Goal: Task Accomplishment & Management: Complete application form

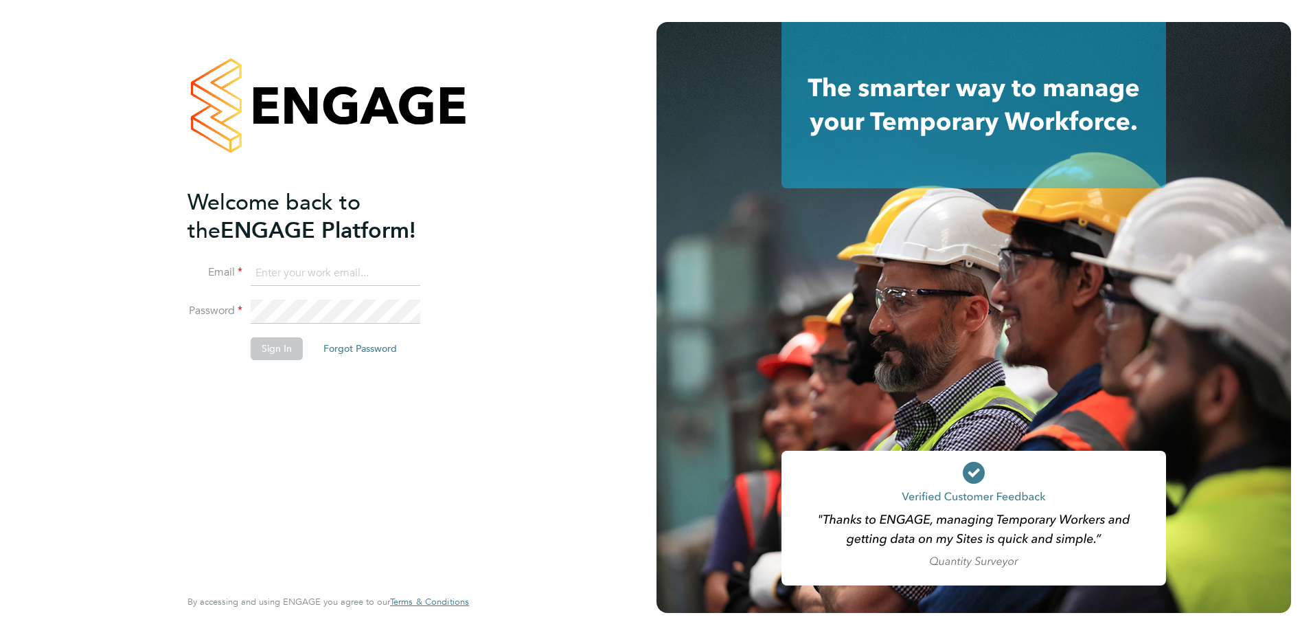
type input "billy.eadie@vistry.co.uk"
click at [263, 411] on div "Welcome back to the ENGAGE Platform! Email billy.eadie@vistry.co.uk Password Si…" at bounding box center [322, 386] width 268 height 396
click at [275, 357] on button "Sign In" at bounding box center [277, 348] width 52 height 22
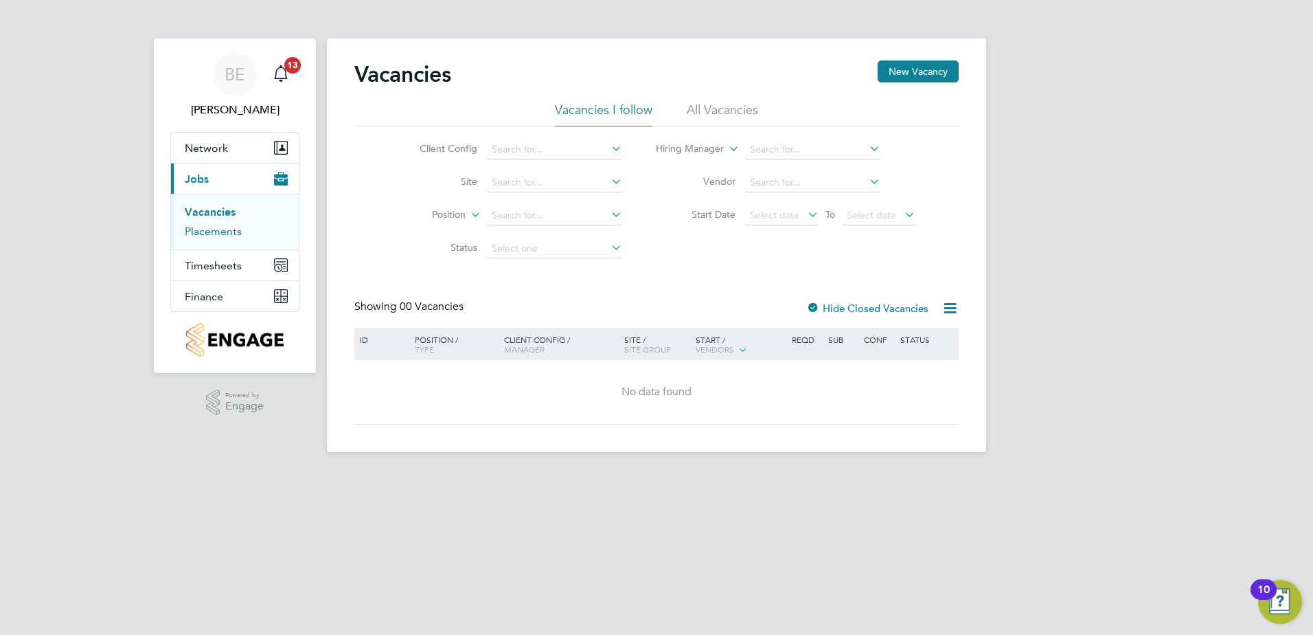
click at [218, 236] on link "Placements" at bounding box center [213, 231] width 57 height 13
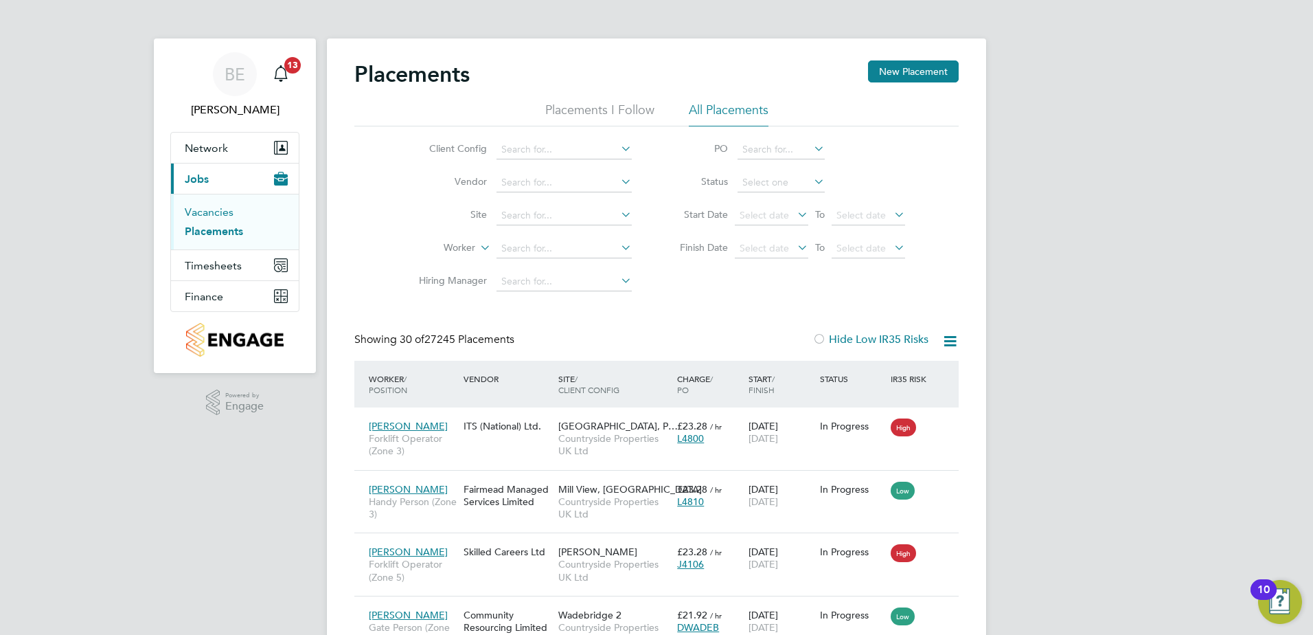
click at [228, 214] on link "Vacancies" at bounding box center [209, 211] width 49 height 13
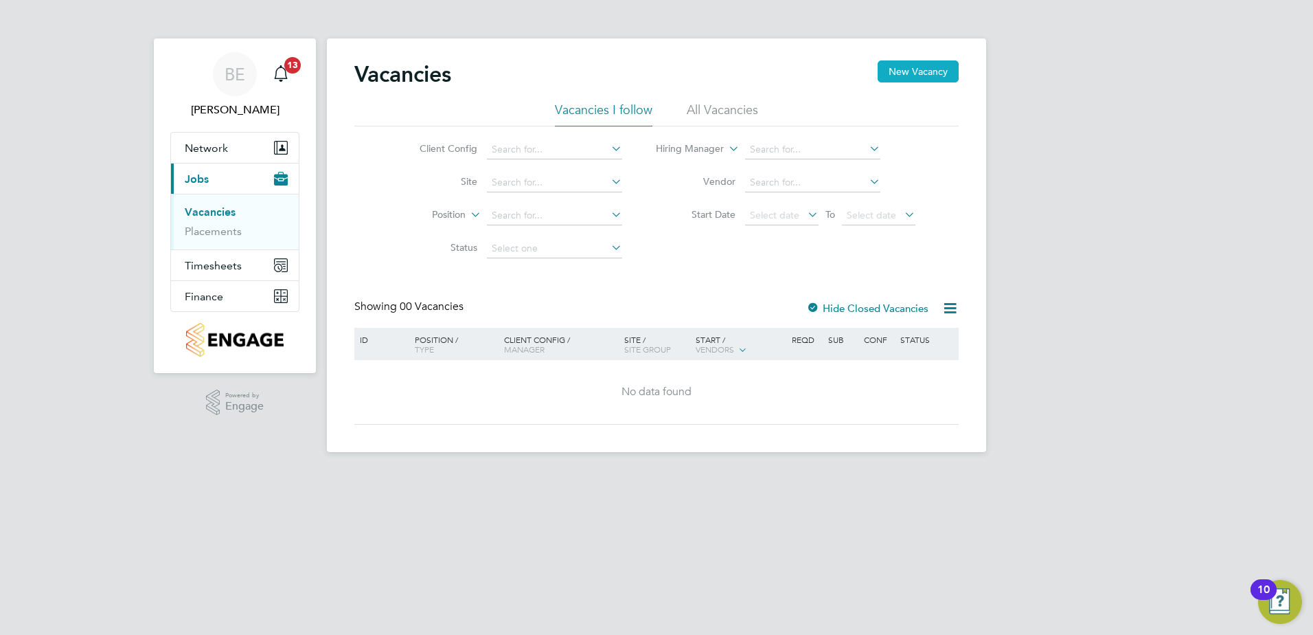
click at [903, 78] on button "New Vacancy" at bounding box center [918, 71] width 81 height 22
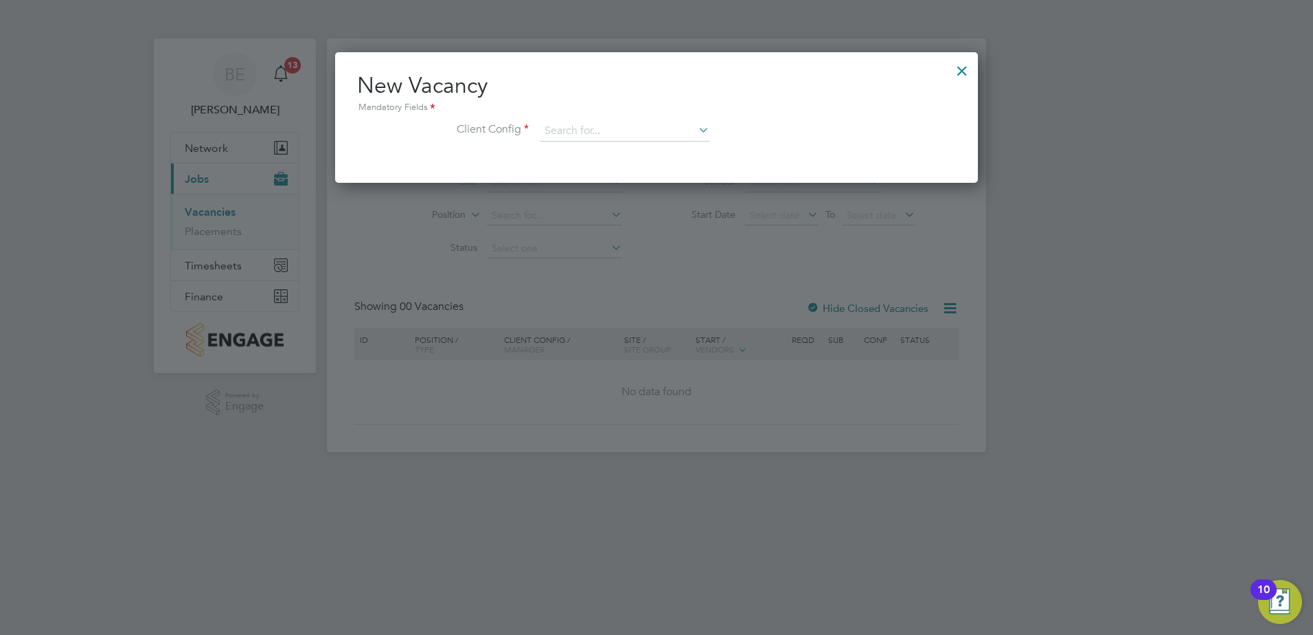
click at [675, 113] on div "Mandatory Fields" at bounding box center [656, 107] width 599 height 15
click at [635, 123] on input at bounding box center [625, 131] width 170 height 21
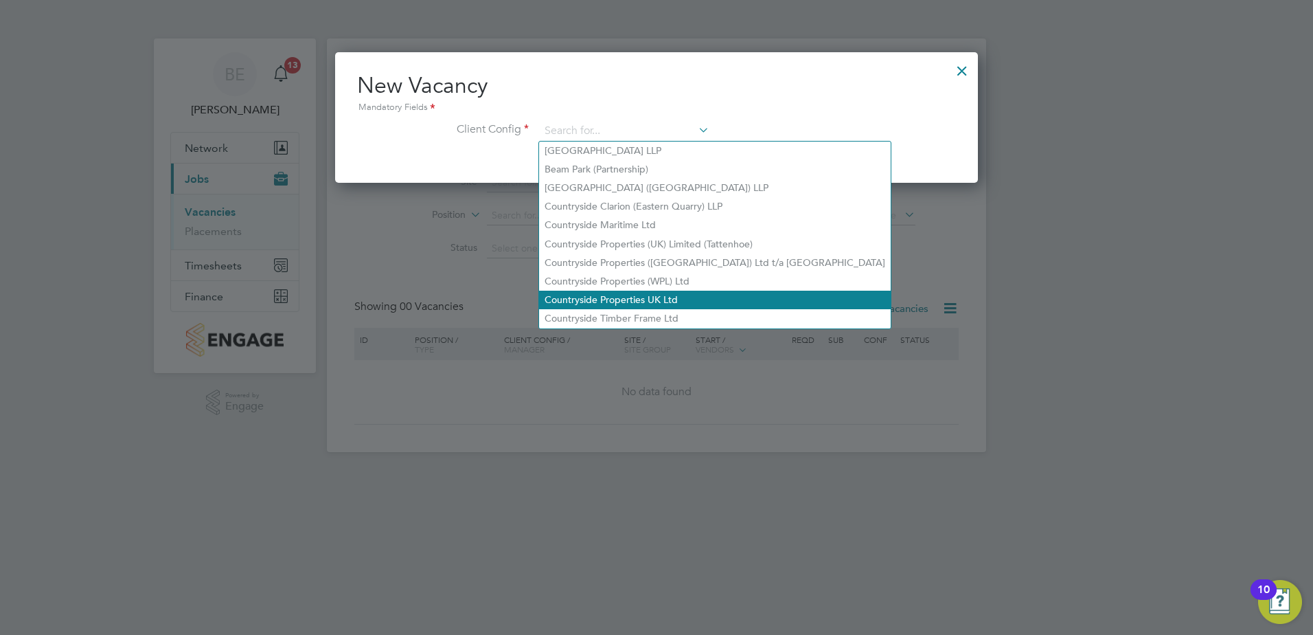
click at [629, 291] on li "Countryside Properties UK Ltd" at bounding box center [715, 300] width 352 height 19
type input "Countryside Properties UK Ltd"
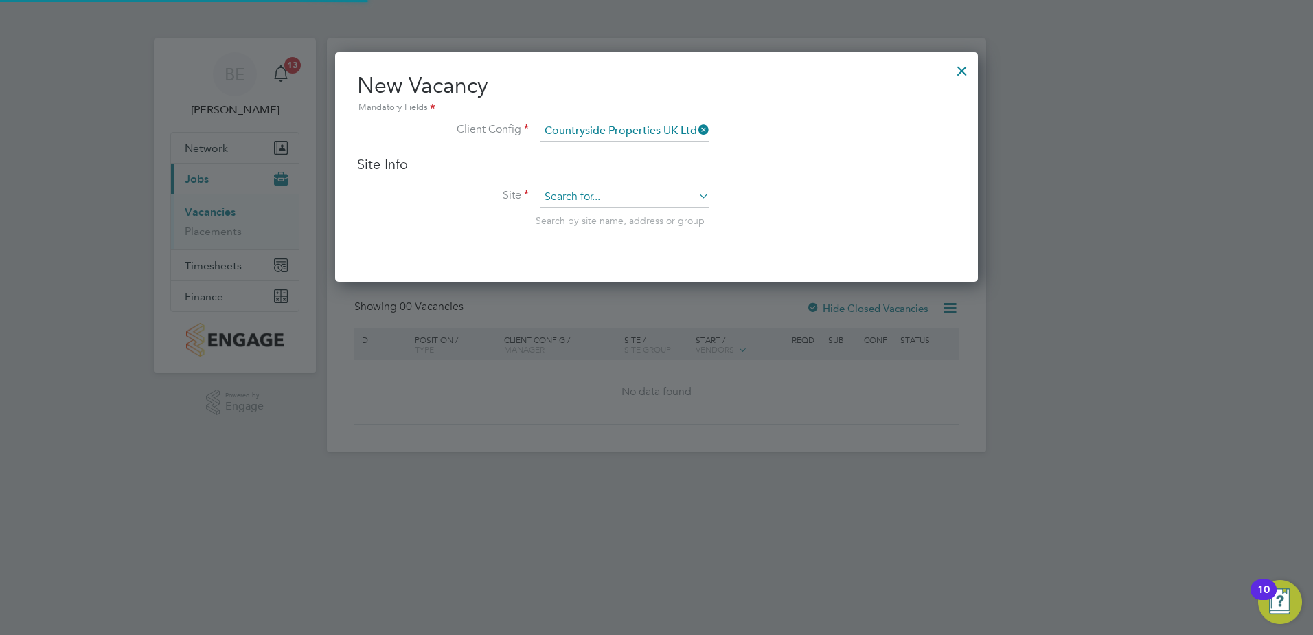
click at [611, 188] on input at bounding box center [625, 197] width 170 height 21
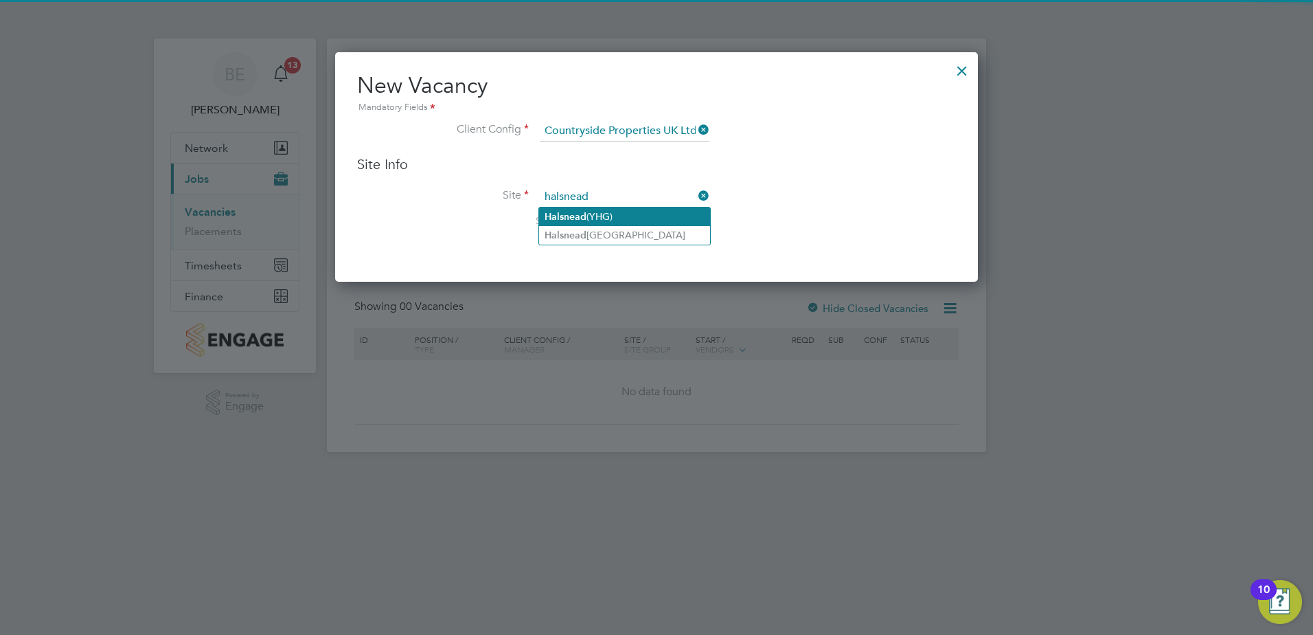
click at [606, 212] on li "Halsnead (YHG)" at bounding box center [624, 216] width 171 height 19
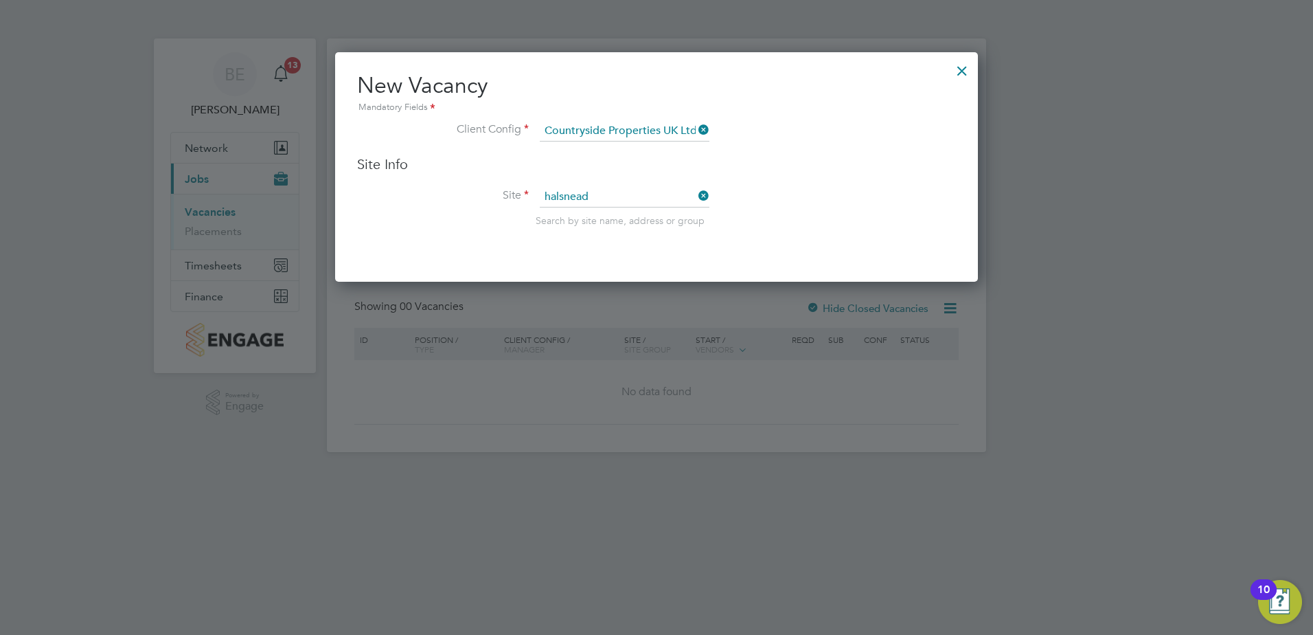
type input "Halsnead (YHG)"
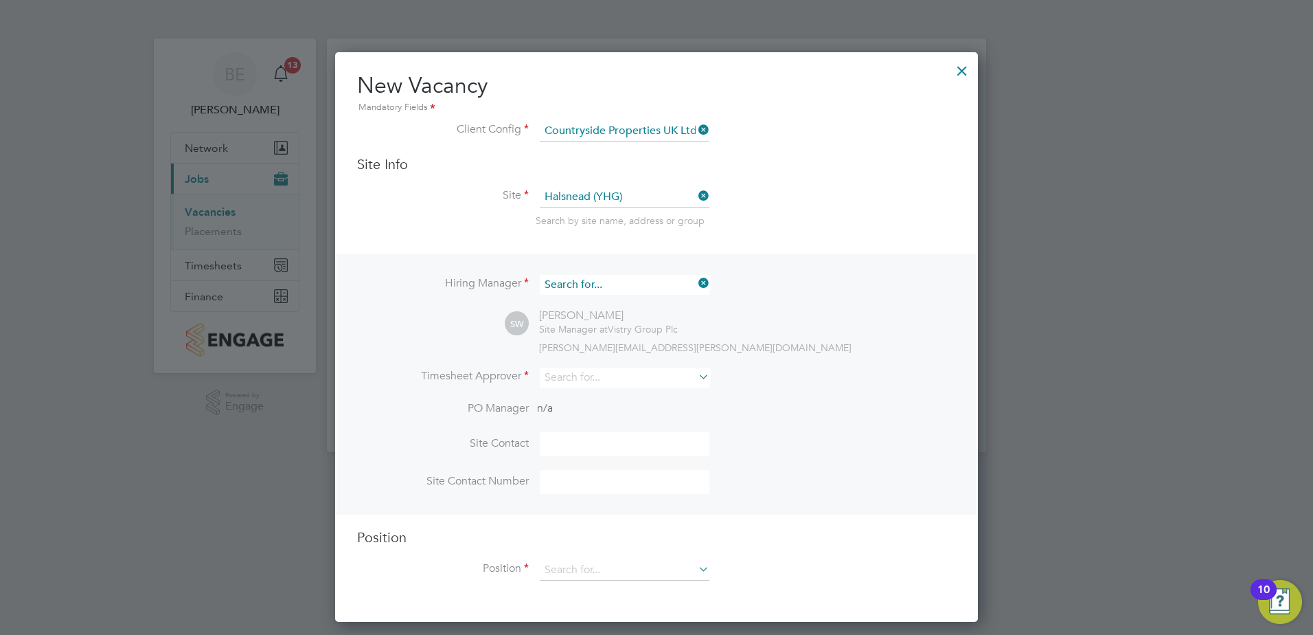
click at [625, 290] on input at bounding box center [625, 285] width 170 height 20
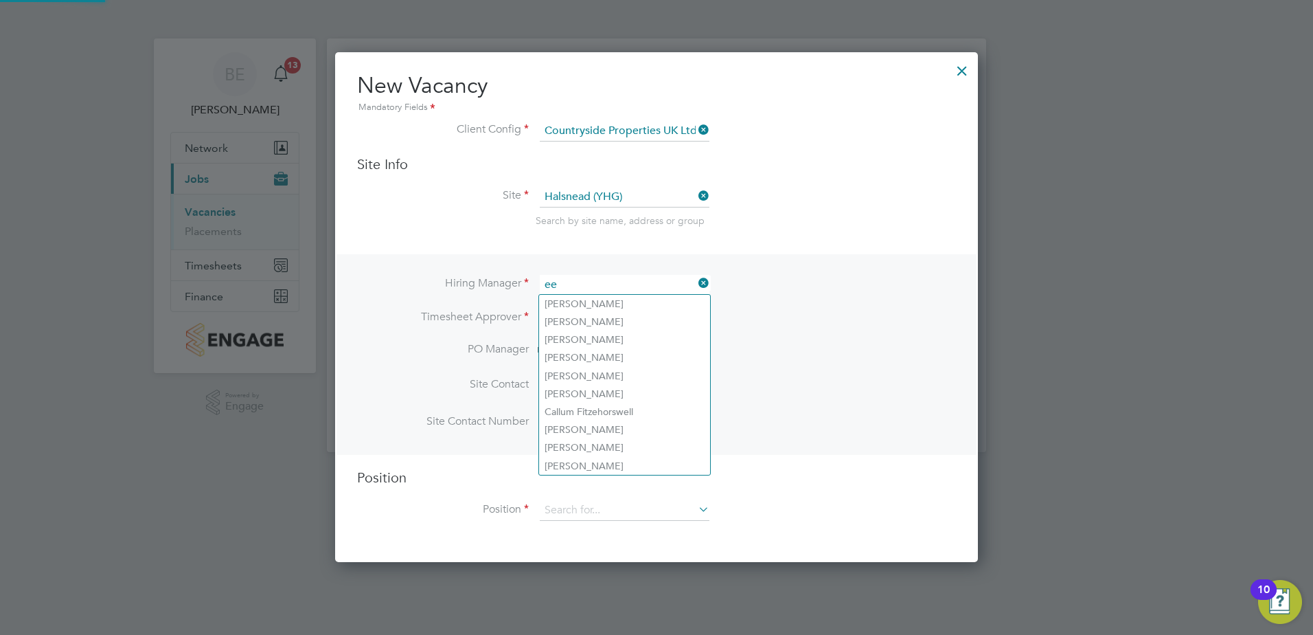
type input "e"
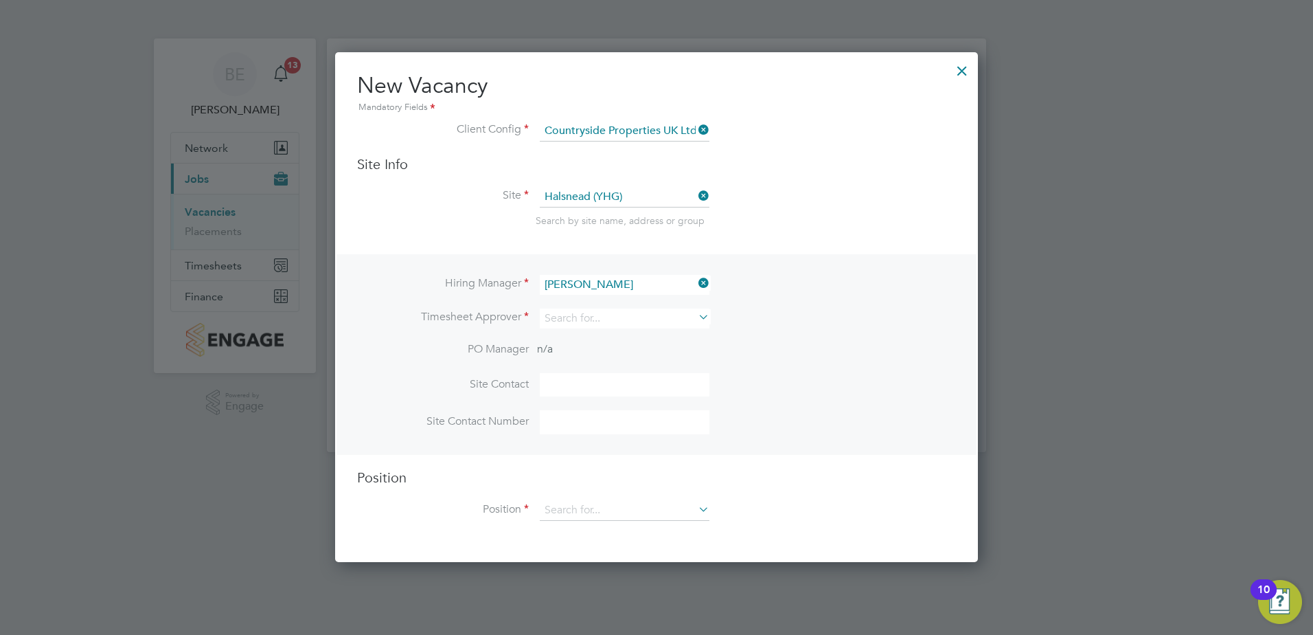
click at [596, 317] on li "Lee Roche" at bounding box center [624, 322] width 171 height 19
type input "Lee Roche"
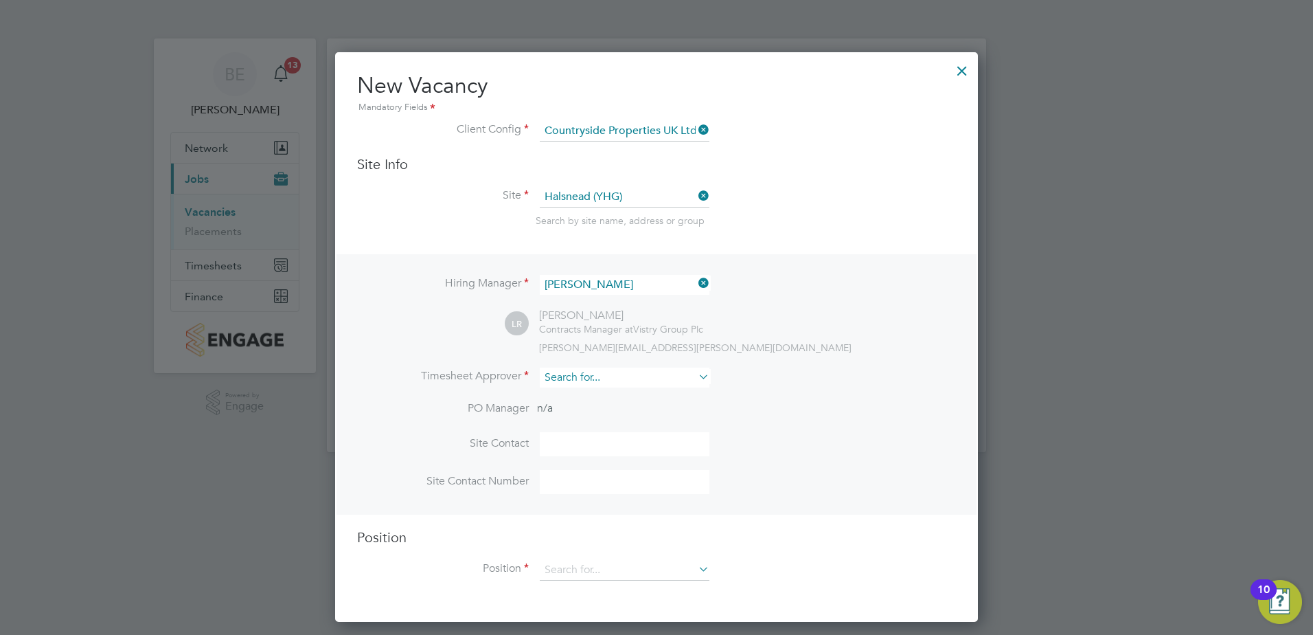
click at [568, 381] on input at bounding box center [625, 377] width 170 height 20
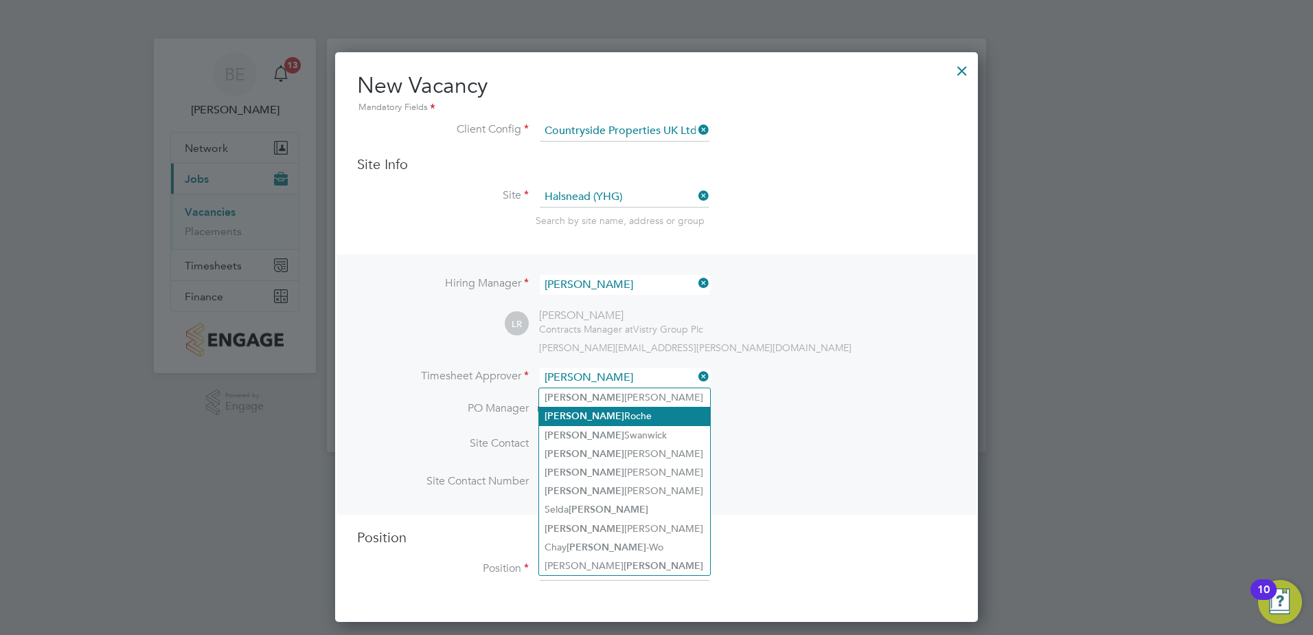
click at [561, 413] on li "Lee Roche" at bounding box center [624, 416] width 171 height 19
type input "Lee Roche"
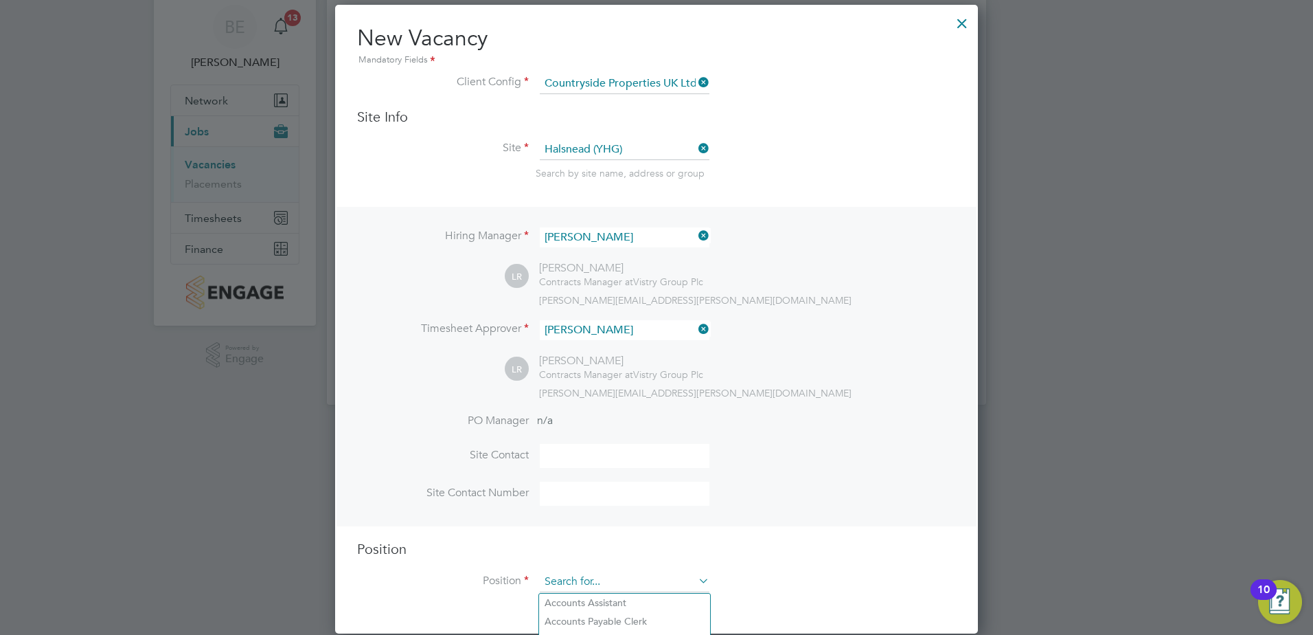
click at [569, 581] on input at bounding box center [625, 581] width 170 height 21
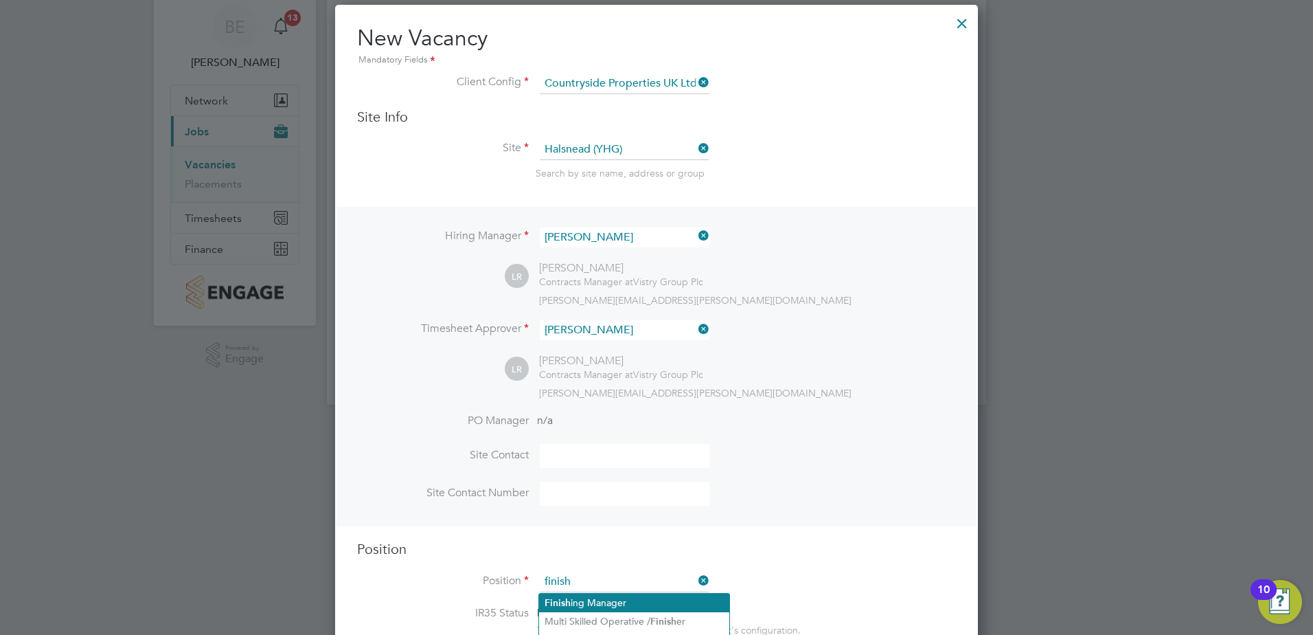
click at [573, 602] on li "Finish ing Manager" at bounding box center [634, 602] width 190 height 19
type input "Finishing Manager"
type textarea "• Ensures effective control of subcontractors in maintaining all necessary qual…"
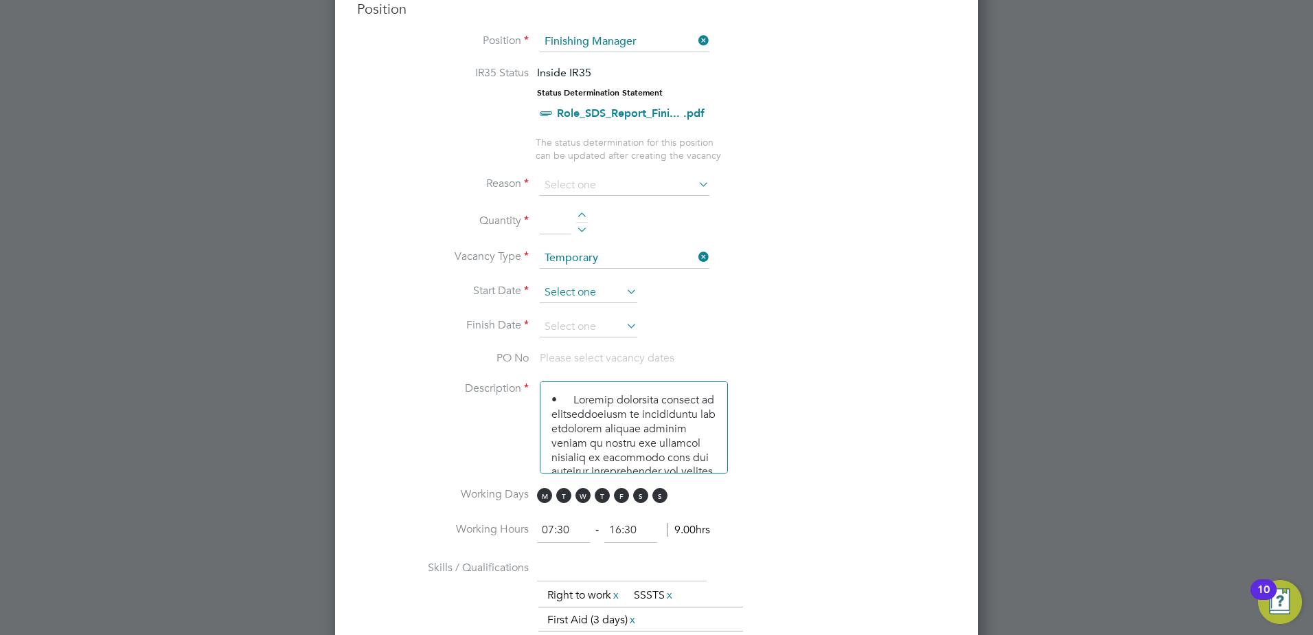
click at [611, 299] on input at bounding box center [589, 292] width 98 height 21
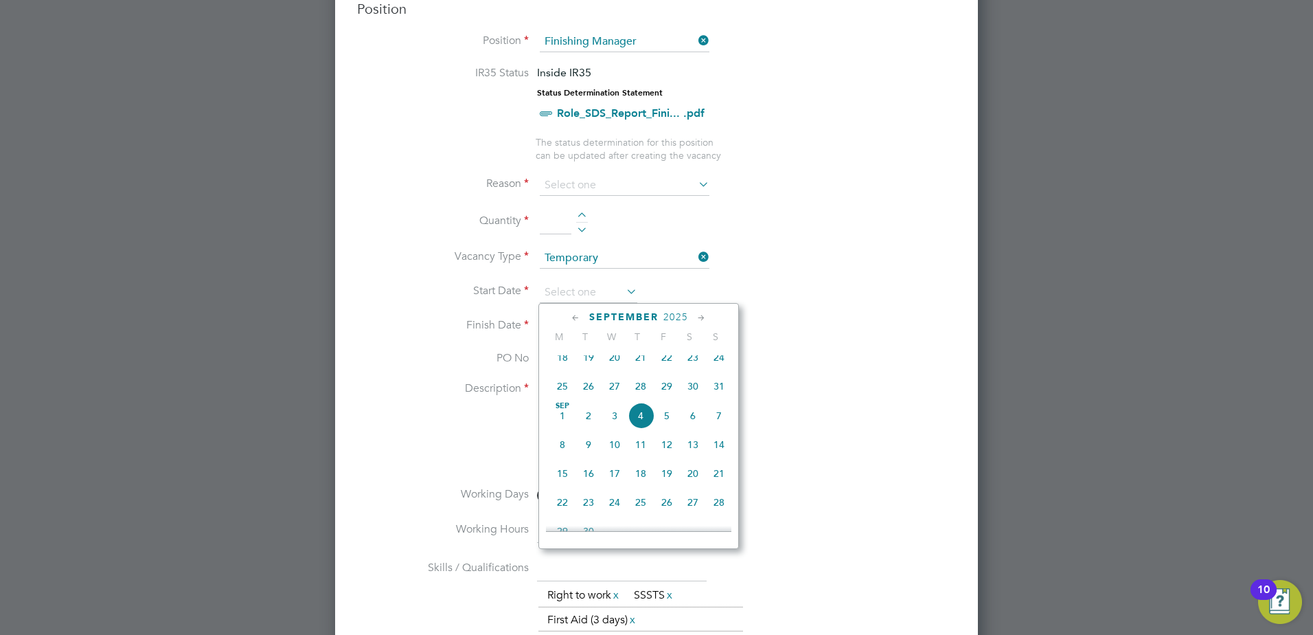
click at [561, 457] on span "8" at bounding box center [563, 444] width 26 height 26
type input "08 Sep 2025"
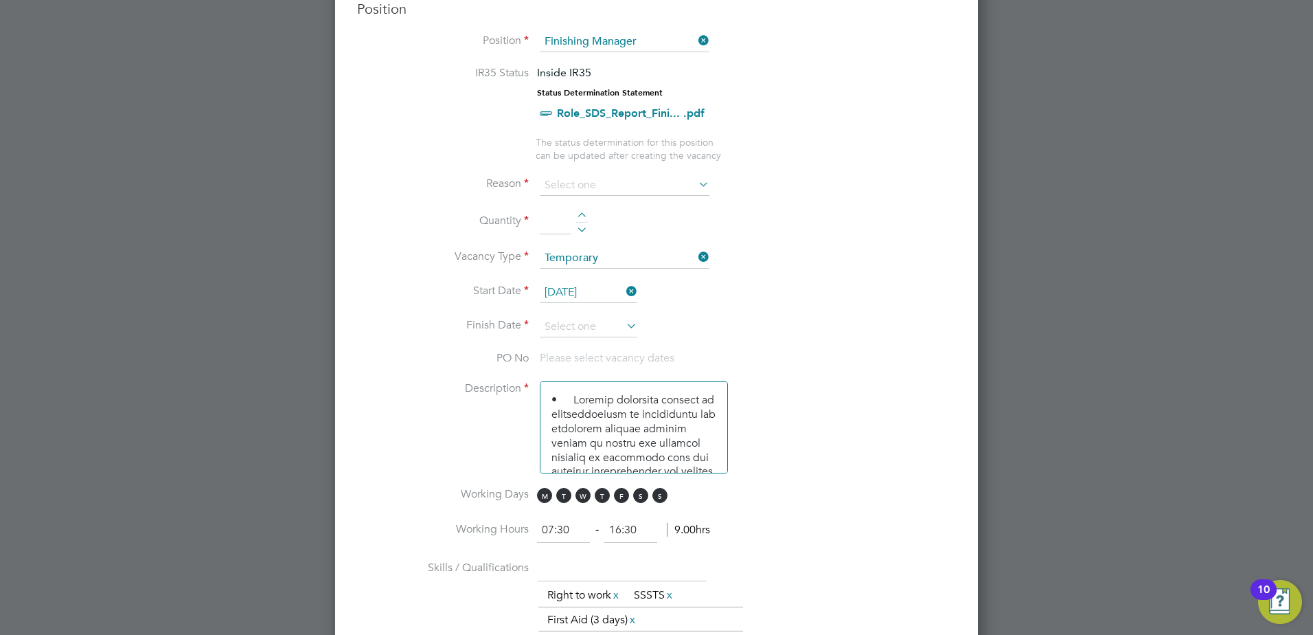
click at [624, 325] on icon at bounding box center [624, 325] width 0 height 19
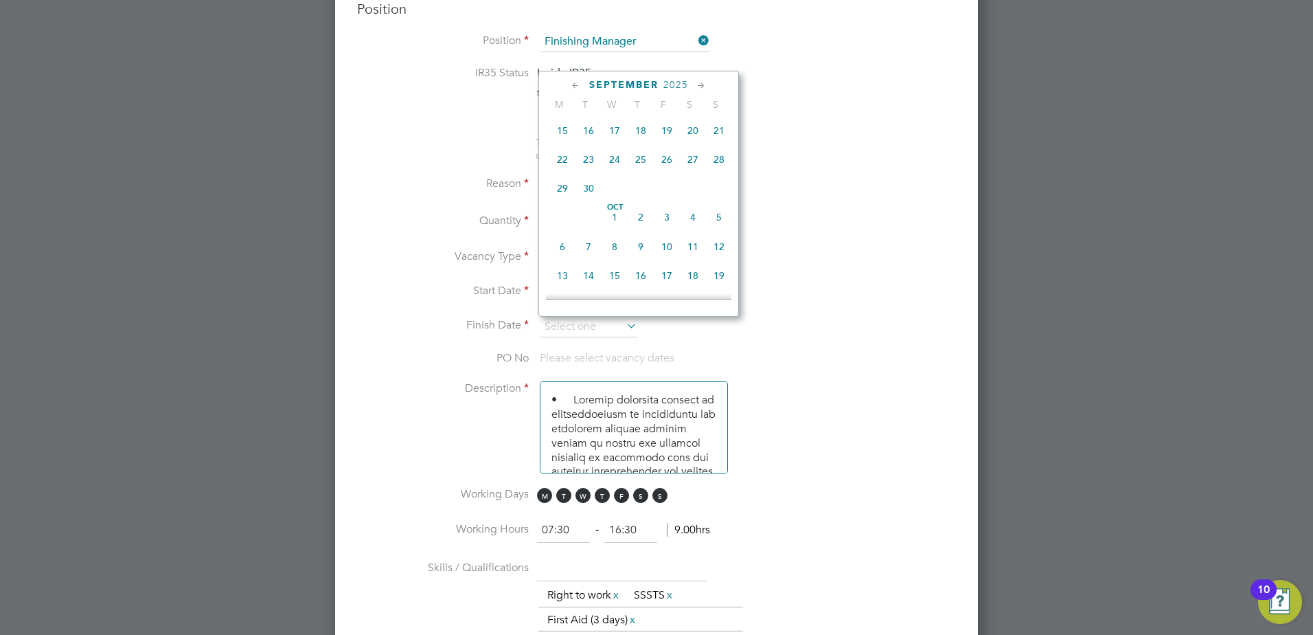
click at [665, 230] on span "3" at bounding box center [667, 217] width 26 height 26
type input "03 Oct 2025"
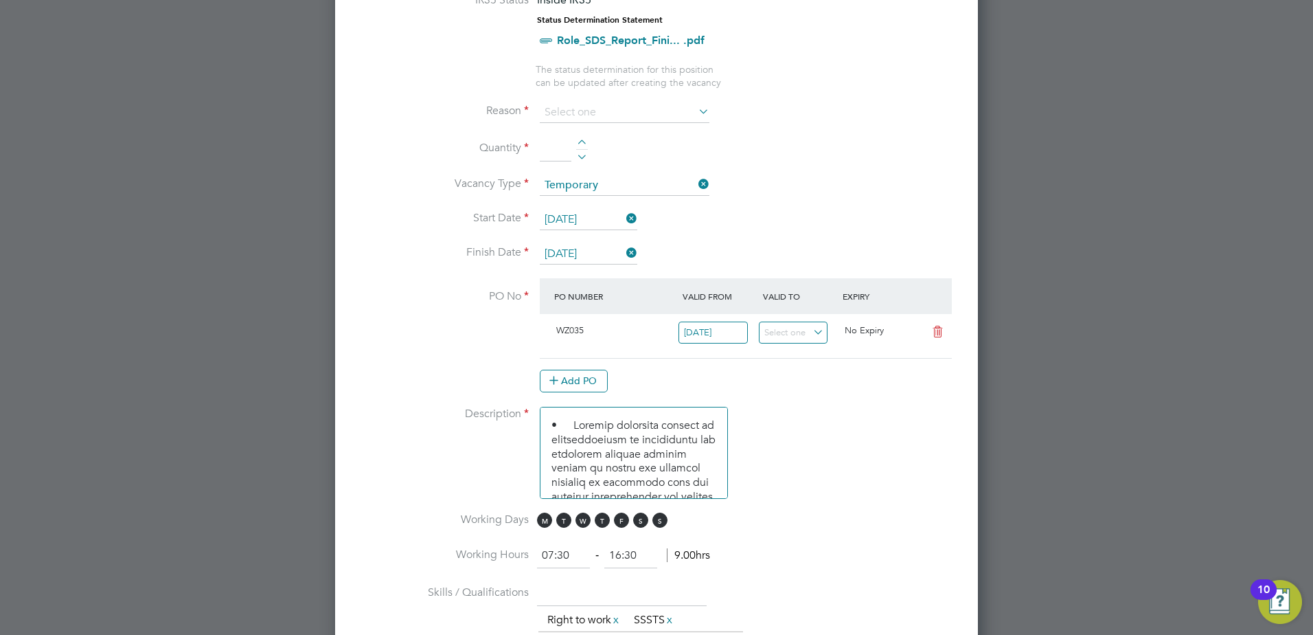
scroll to position [661, 0]
click at [585, 139] on div at bounding box center [582, 144] width 12 height 10
type input "1"
click at [647, 114] on input at bounding box center [625, 112] width 170 height 21
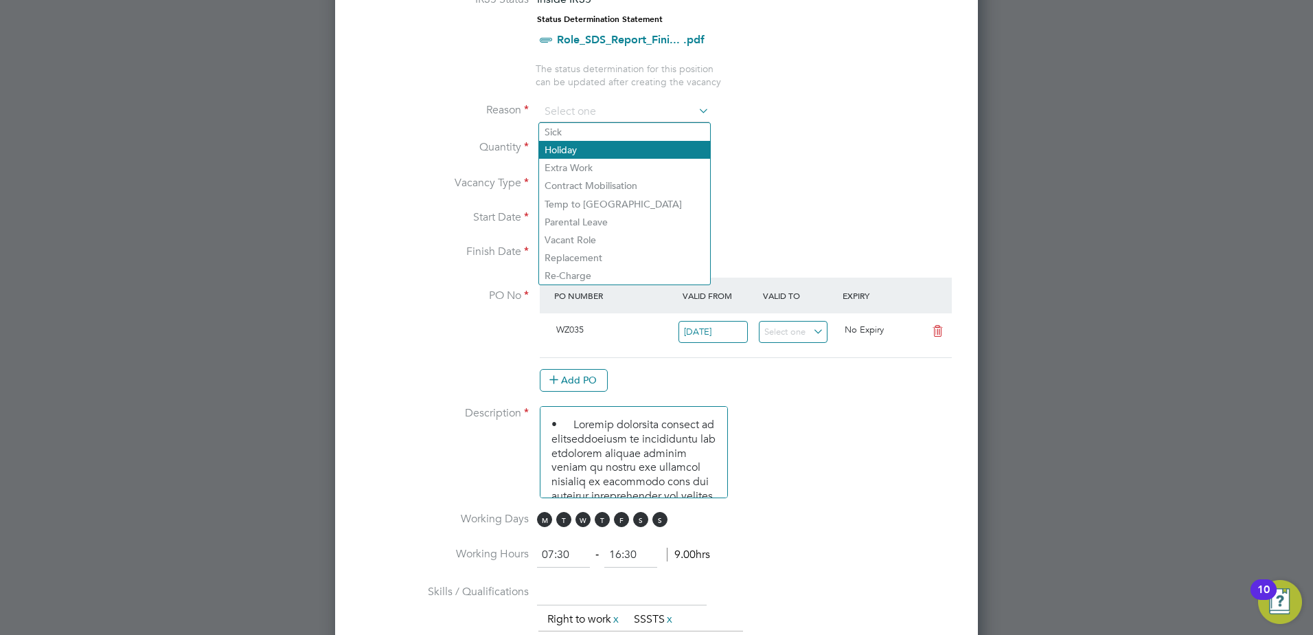
click at [579, 146] on li "Holiday" at bounding box center [624, 150] width 171 height 18
type input "Holiday"
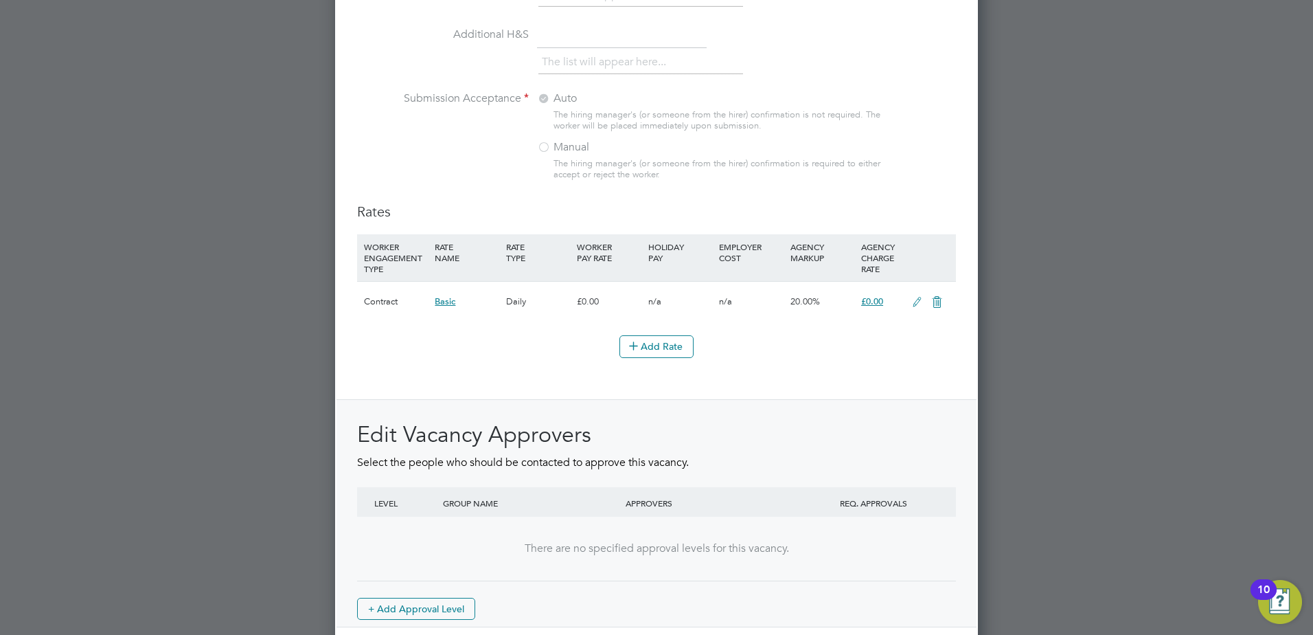
scroll to position [1513, 0]
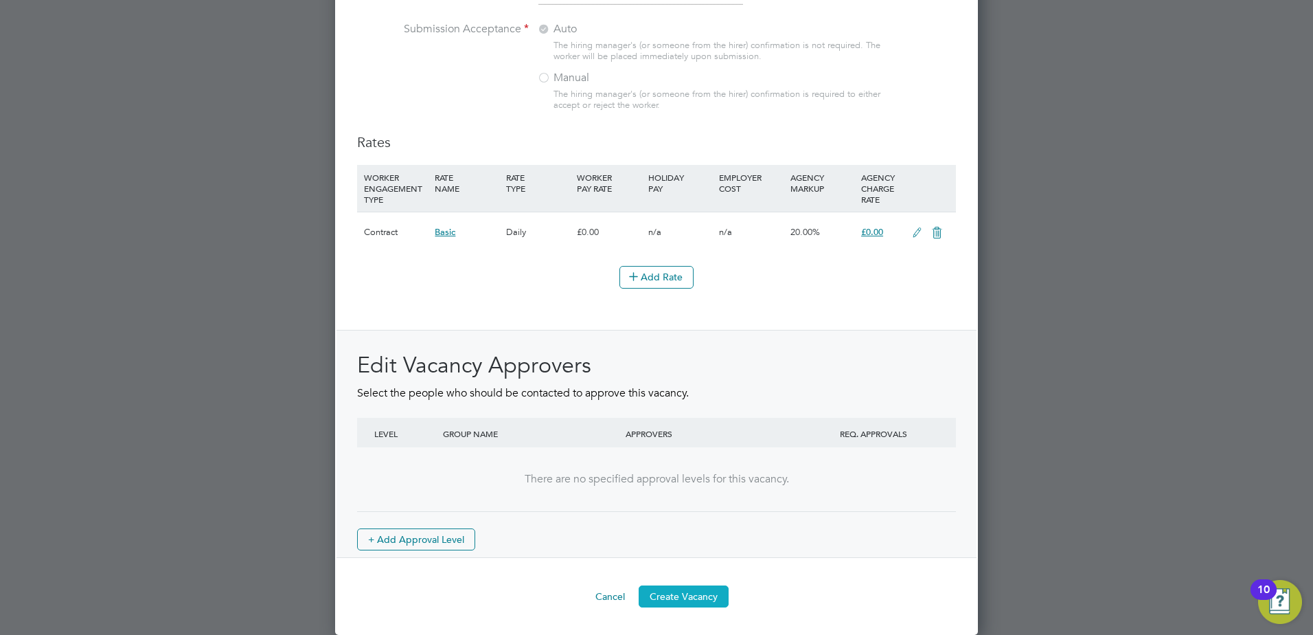
click at [665, 596] on button "Create Vacancy" at bounding box center [684, 596] width 90 height 22
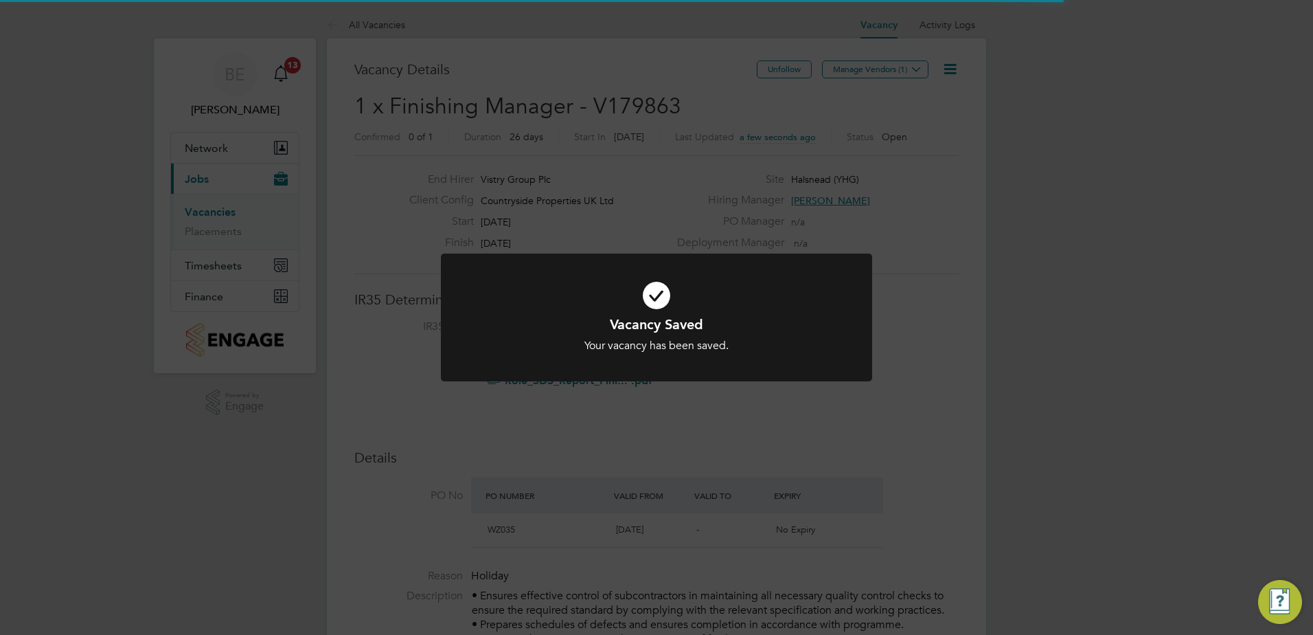
scroll to position [22, 271]
click at [876, 65] on div "Vacancy Saved Your vacancy has been saved. Cancel Okay" at bounding box center [656, 317] width 1313 height 635
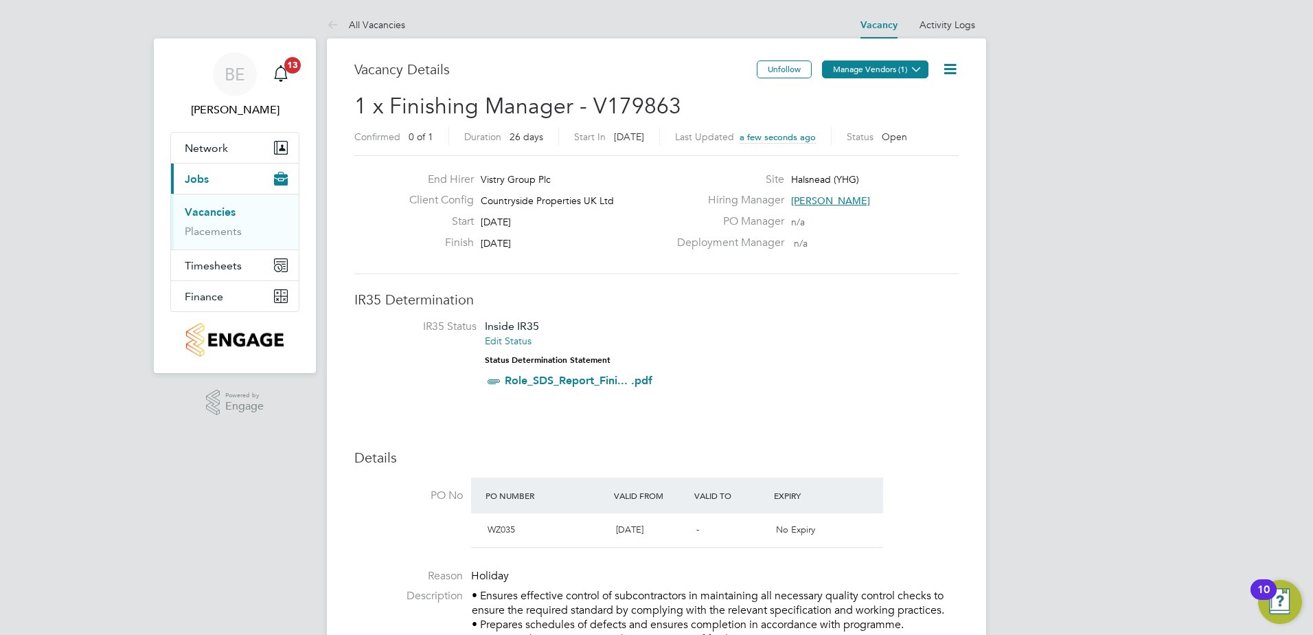
click at [868, 63] on button "Manage Vendors (1)" at bounding box center [875, 69] width 106 height 18
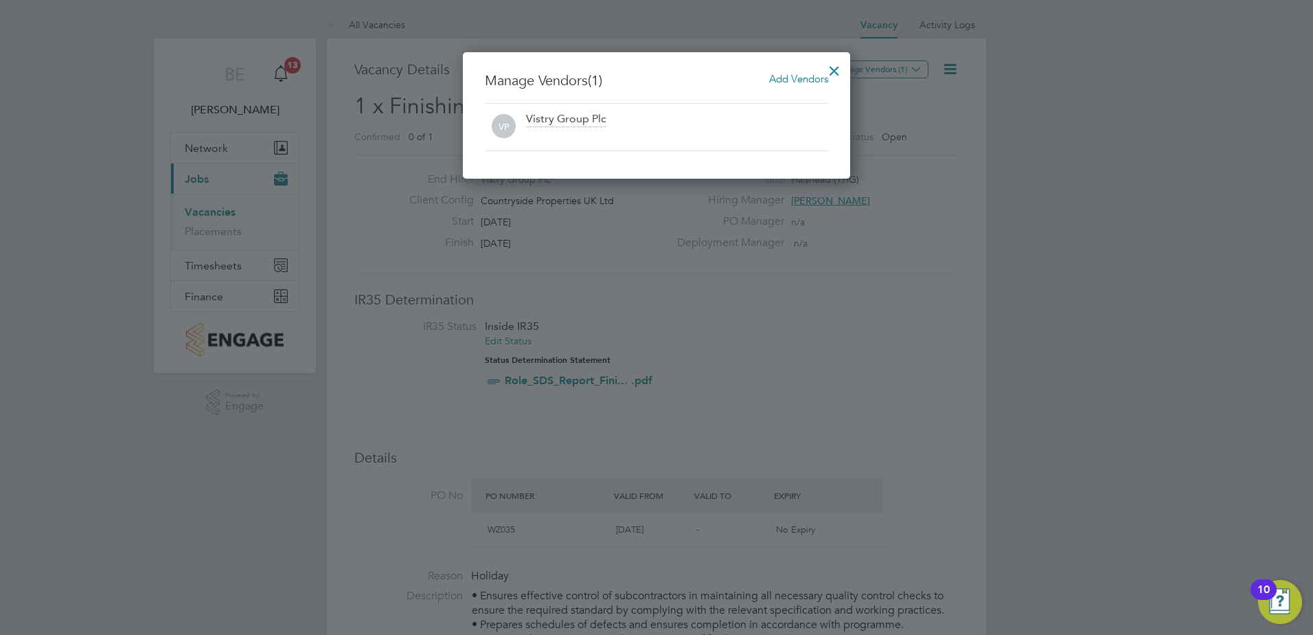
click at [800, 80] on span "Add Vendors" at bounding box center [798, 78] width 59 height 13
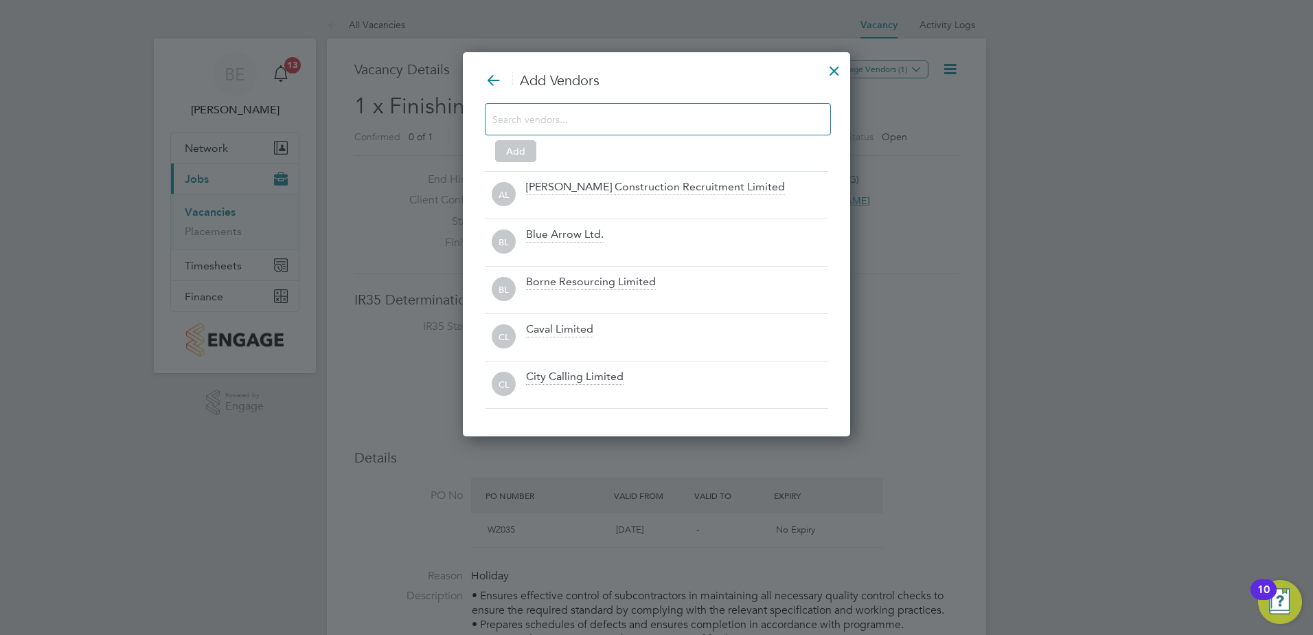
click at [683, 121] on input at bounding box center [647, 119] width 309 height 18
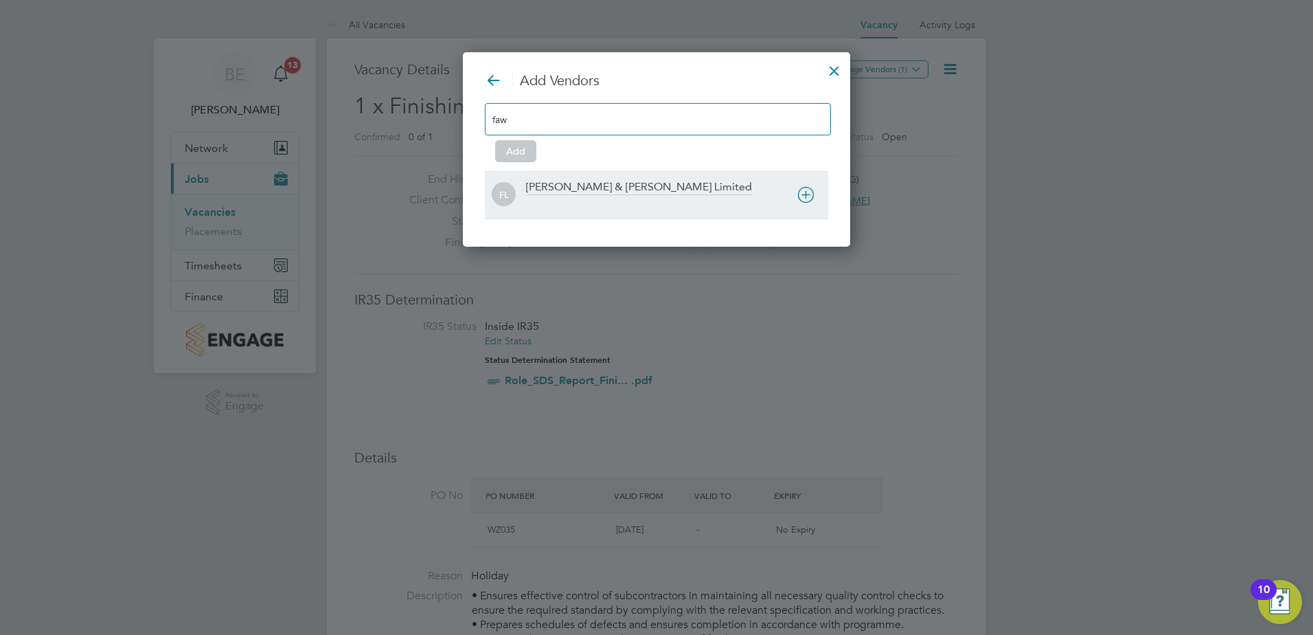
type input "faw"
click at [677, 189] on div "[PERSON_NAME] & [PERSON_NAME] Limited" at bounding box center [677, 195] width 302 height 30
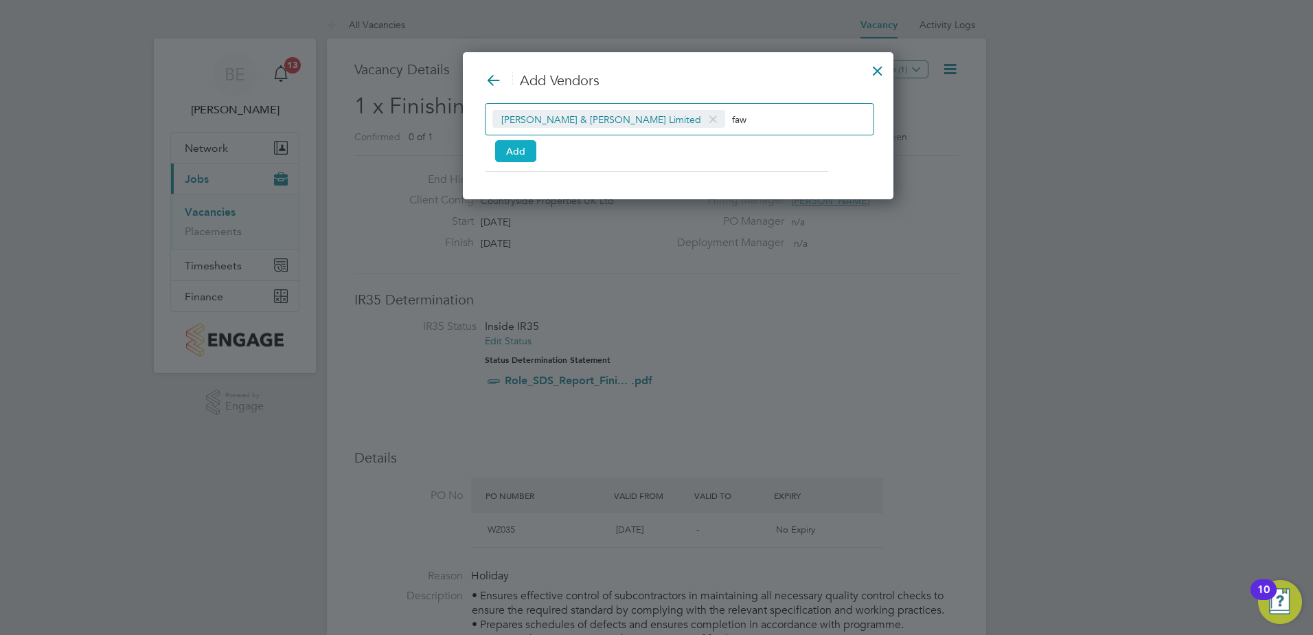
click at [532, 149] on button "Add" at bounding box center [515, 151] width 41 height 22
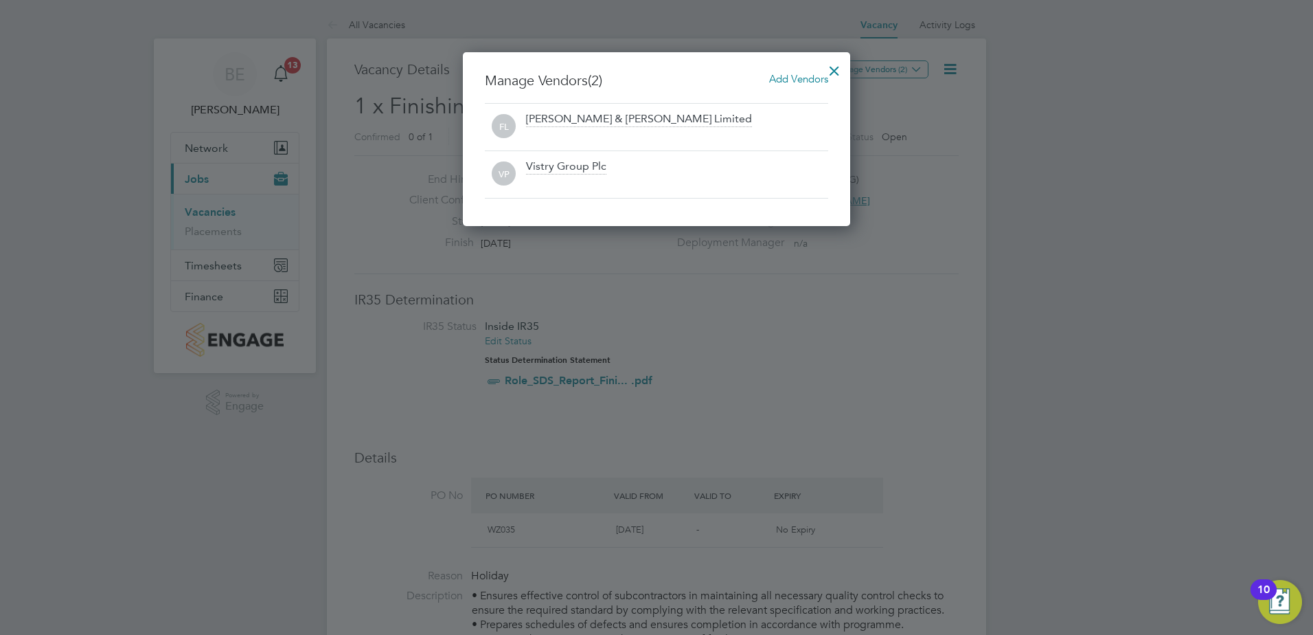
click at [834, 64] on div at bounding box center [834, 67] width 25 height 25
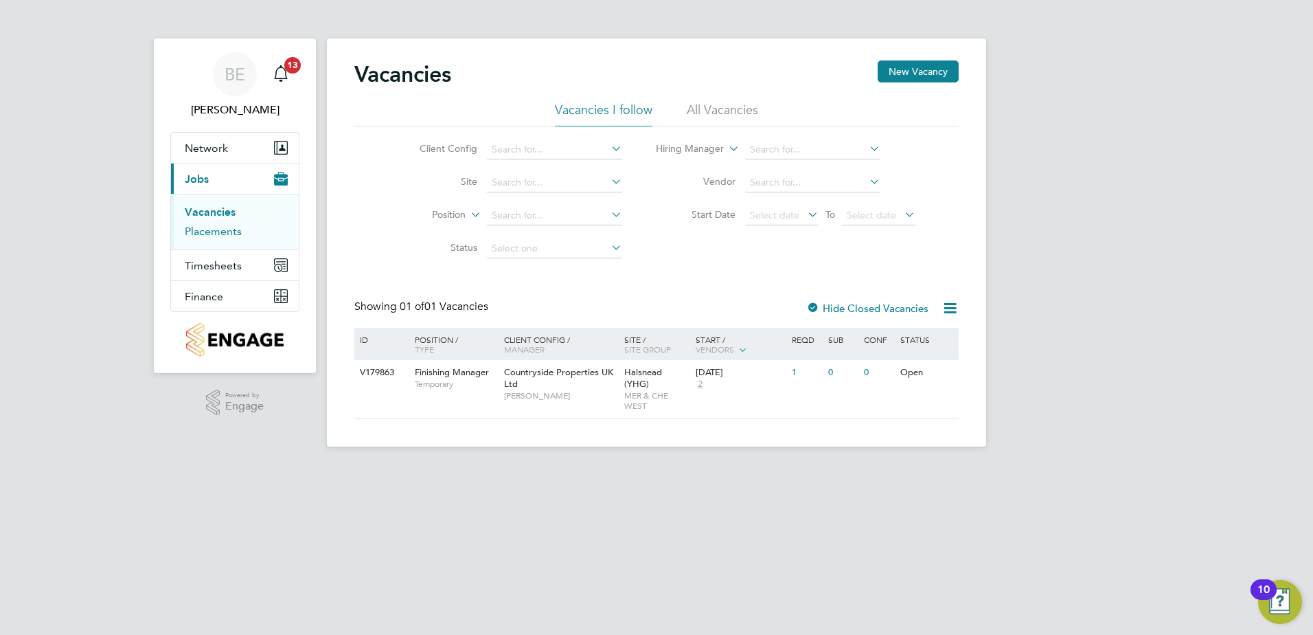
click at [237, 228] on link "Placements" at bounding box center [213, 231] width 57 height 13
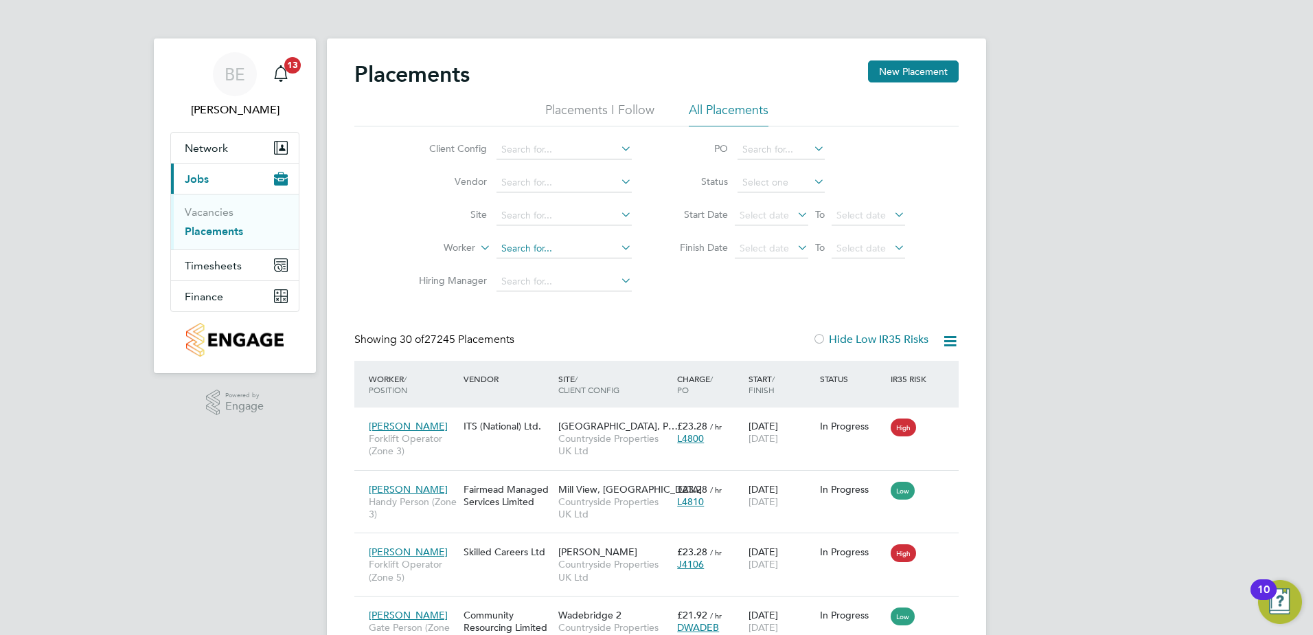
click at [543, 247] on input at bounding box center [564, 248] width 135 height 19
click at [531, 216] on input at bounding box center [564, 215] width 135 height 19
click at [529, 229] on li "Poverty Lane ( Maghull )" at bounding box center [564, 234] width 137 height 19
type input "Poverty Lane (Maghull)"
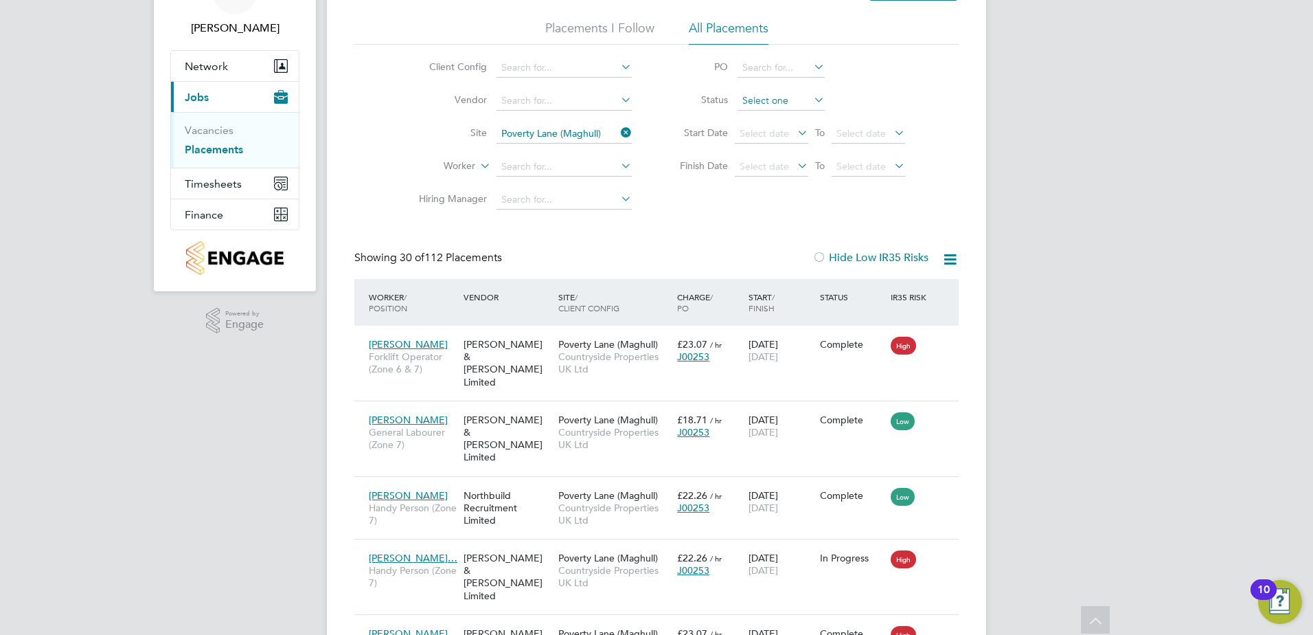
click at [769, 97] on input at bounding box center [781, 100] width 87 height 19
click at [769, 115] on li "Active" at bounding box center [781, 120] width 89 height 18
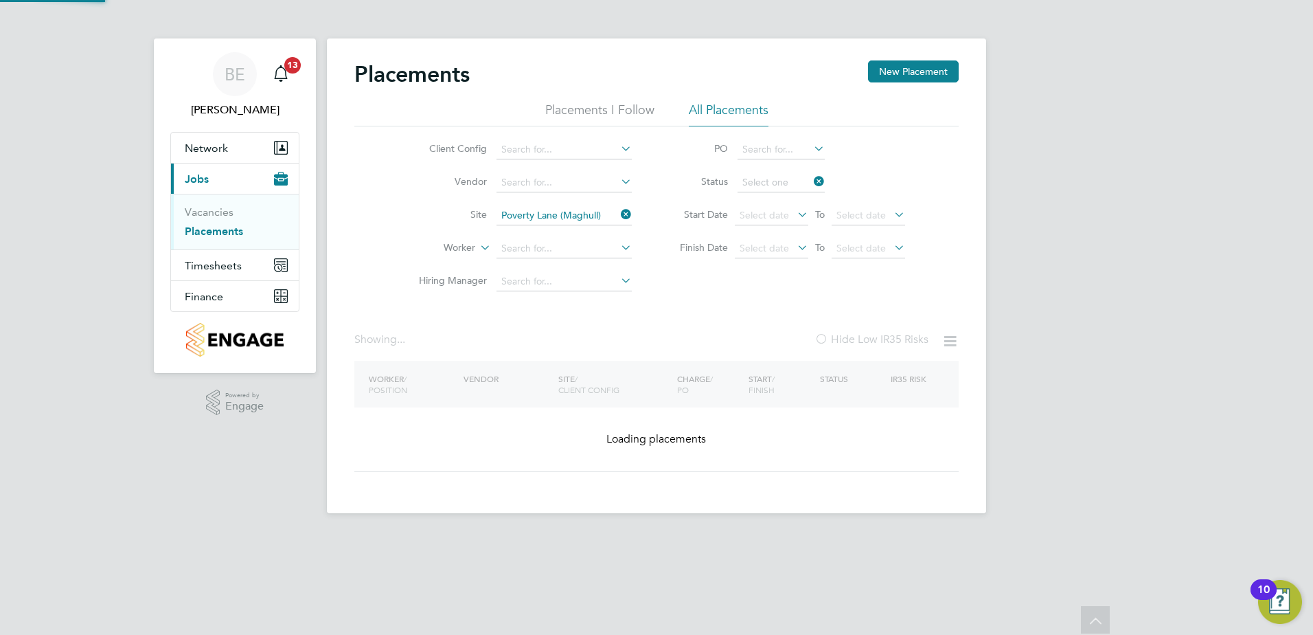
type input "Active"
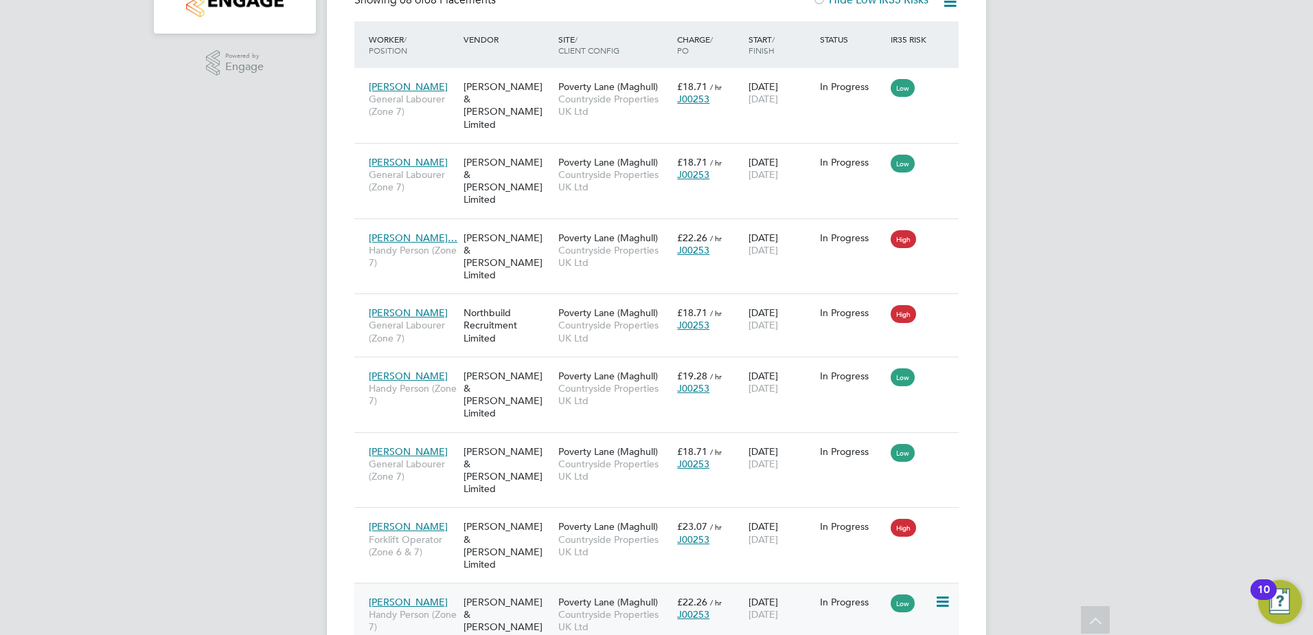
click at [558, 589] on div "Poverty Lane (Maghull) Countryside Properties UK Ltd" at bounding box center [614, 615] width 119 height 52
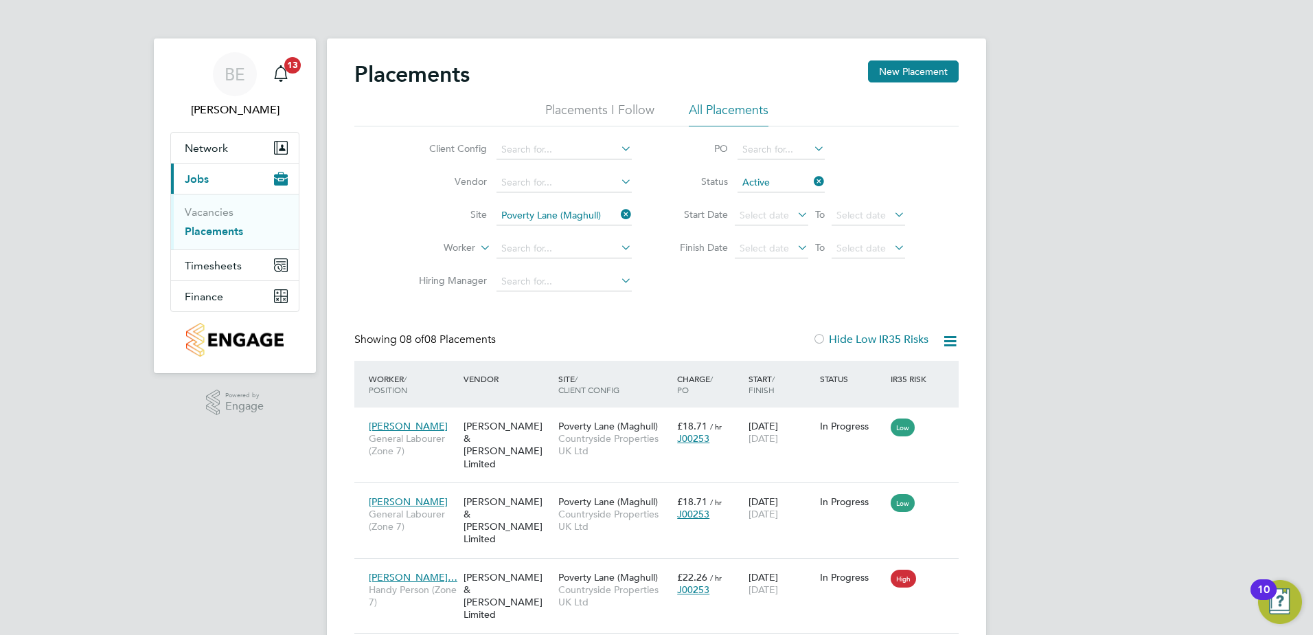
click at [224, 218] on li "Vacancies" at bounding box center [236, 214] width 103 height 19
click at [224, 208] on link "Vacancies" at bounding box center [209, 211] width 49 height 13
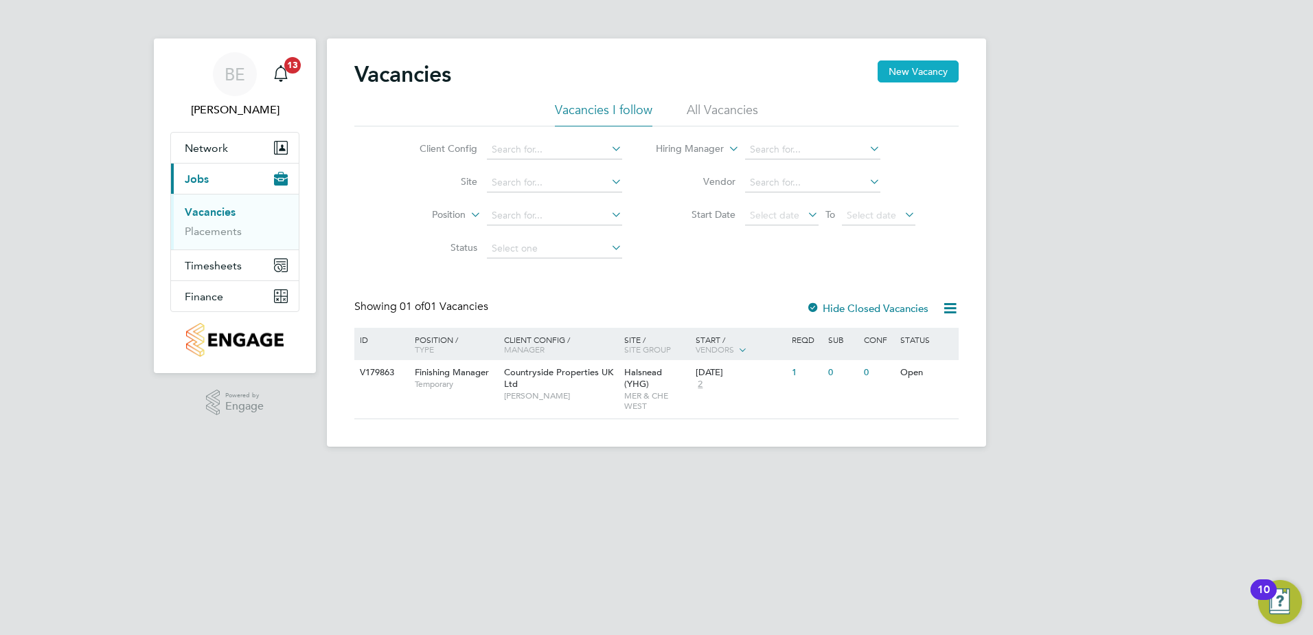
click at [914, 68] on button "New Vacancy" at bounding box center [918, 71] width 81 height 22
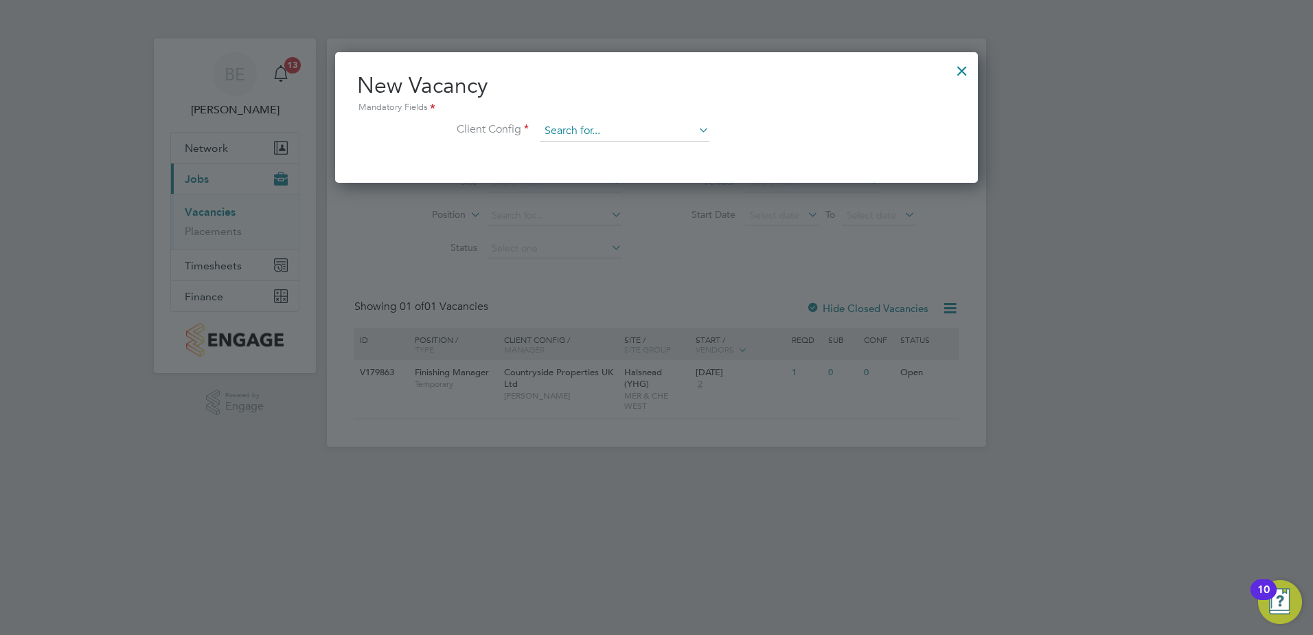
click at [560, 130] on input at bounding box center [625, 131] width 170 height 21
click at [598, 291] on li "Countryside Properties UK Ltd" at bounding box center [715, 300] width 352 height 19
type input "Countryside Properties UK Ltd"
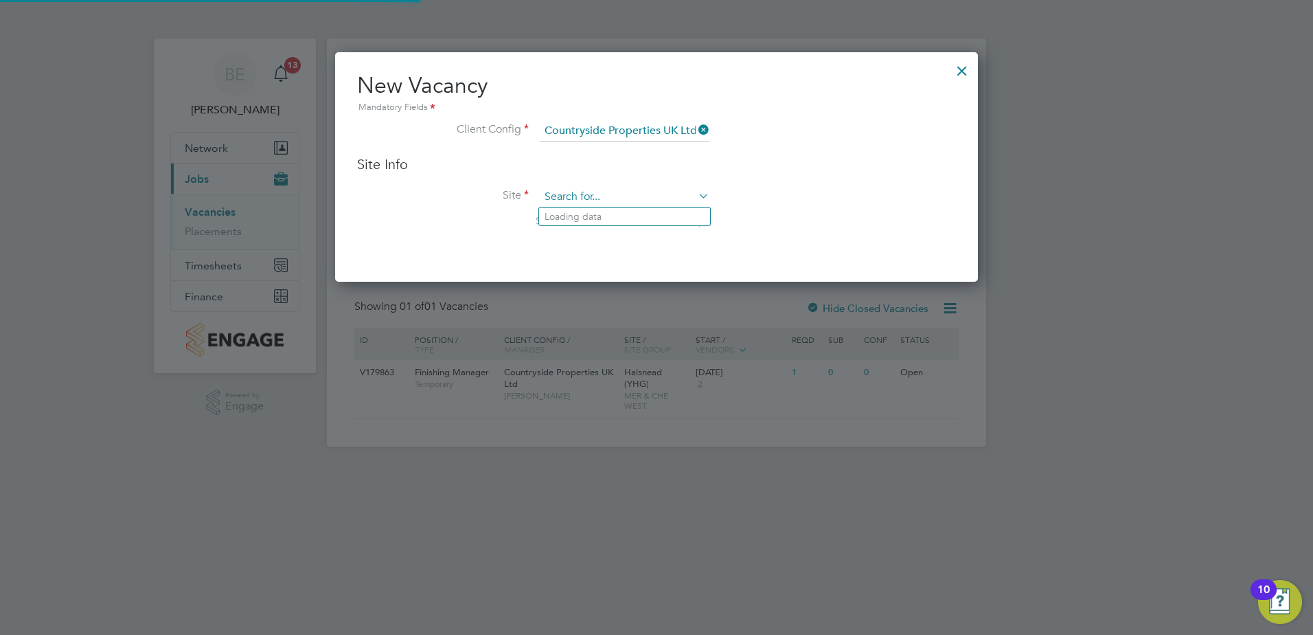
click at [596, 199] on input at bounding box center [625, 197] width 170 height 21
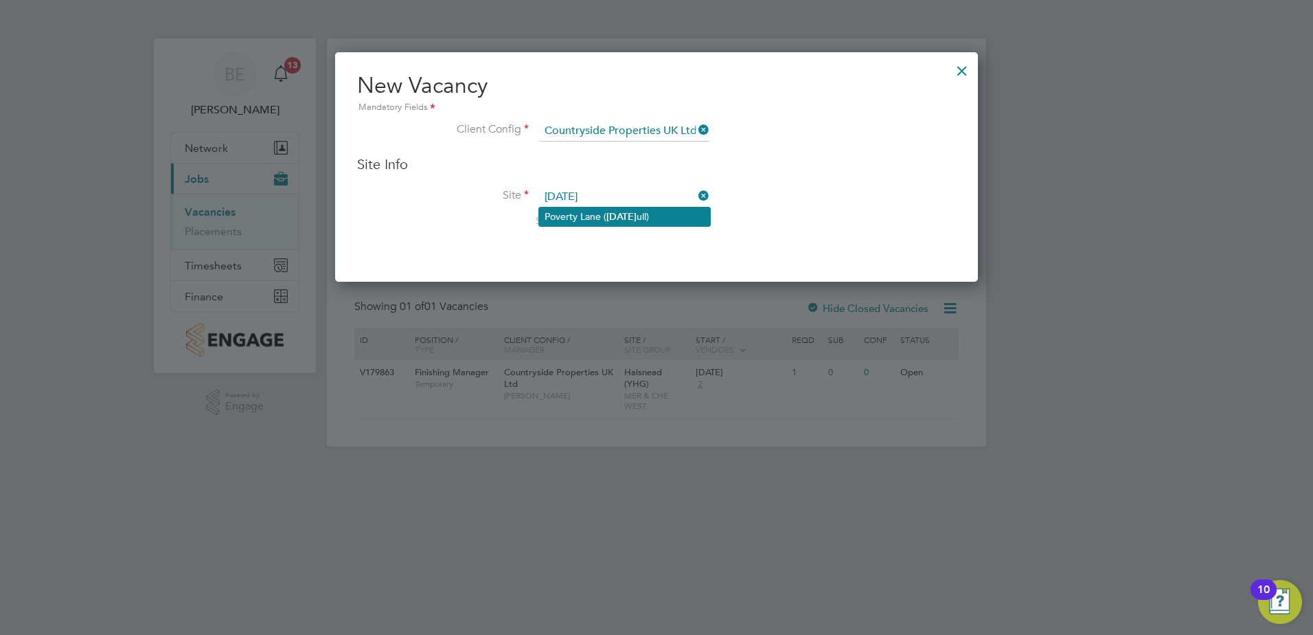
type input "magh"
click at [616, 213] on b "Magh" at bounding box center [622, 217] width 30 height 12
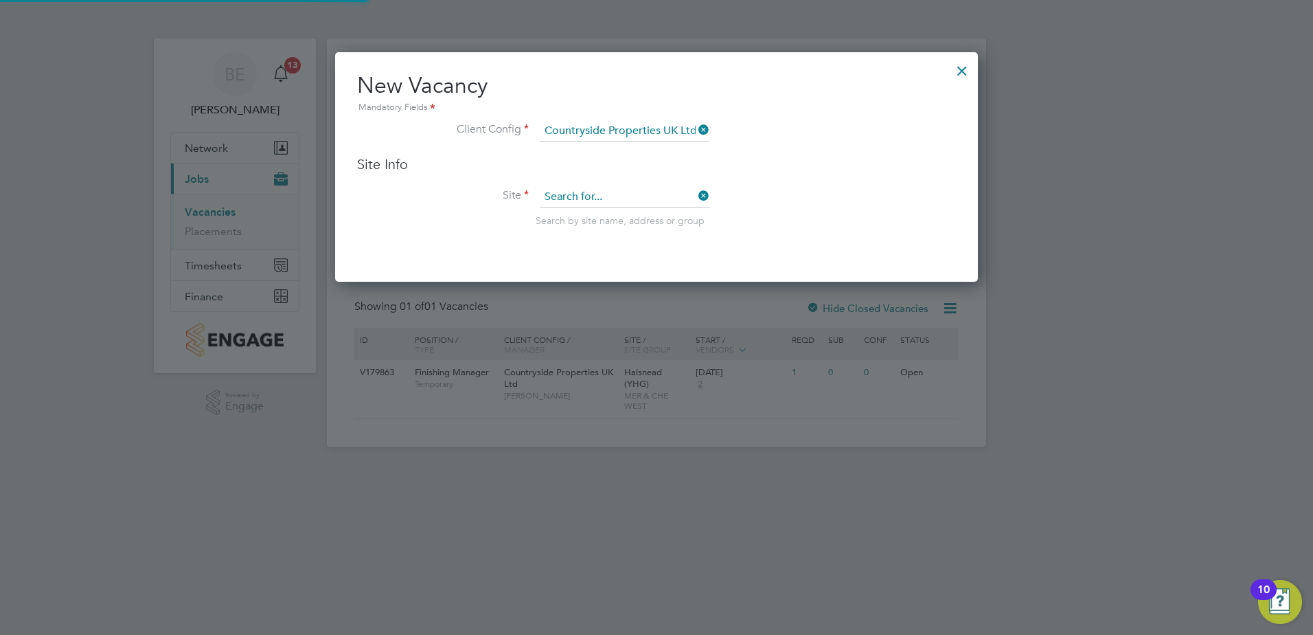
click at [657, 198] on input at bounding box center [625, 197] width 170 height 21
type input "Poverty Lane (Maghull)"
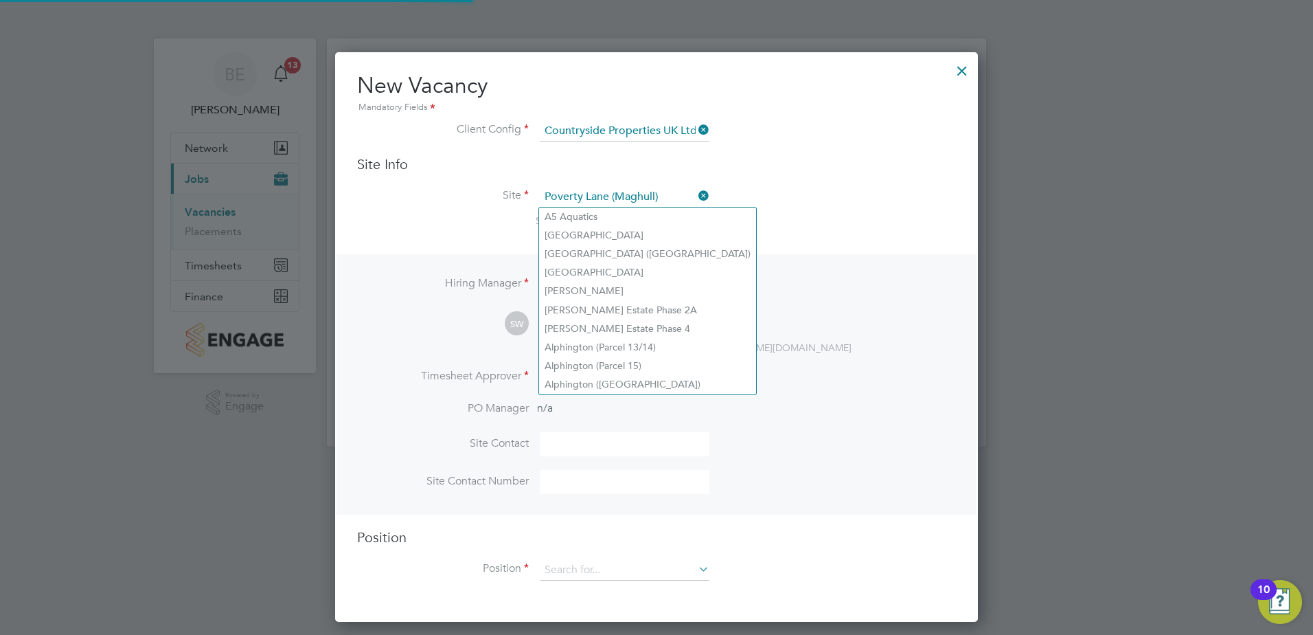
scroll to position [570, 644]
click at [834, 227] on li "Site Poverty Lane (Maghull) Search by site name, address or group" at bounding box center [656, 220] width 599 height 67
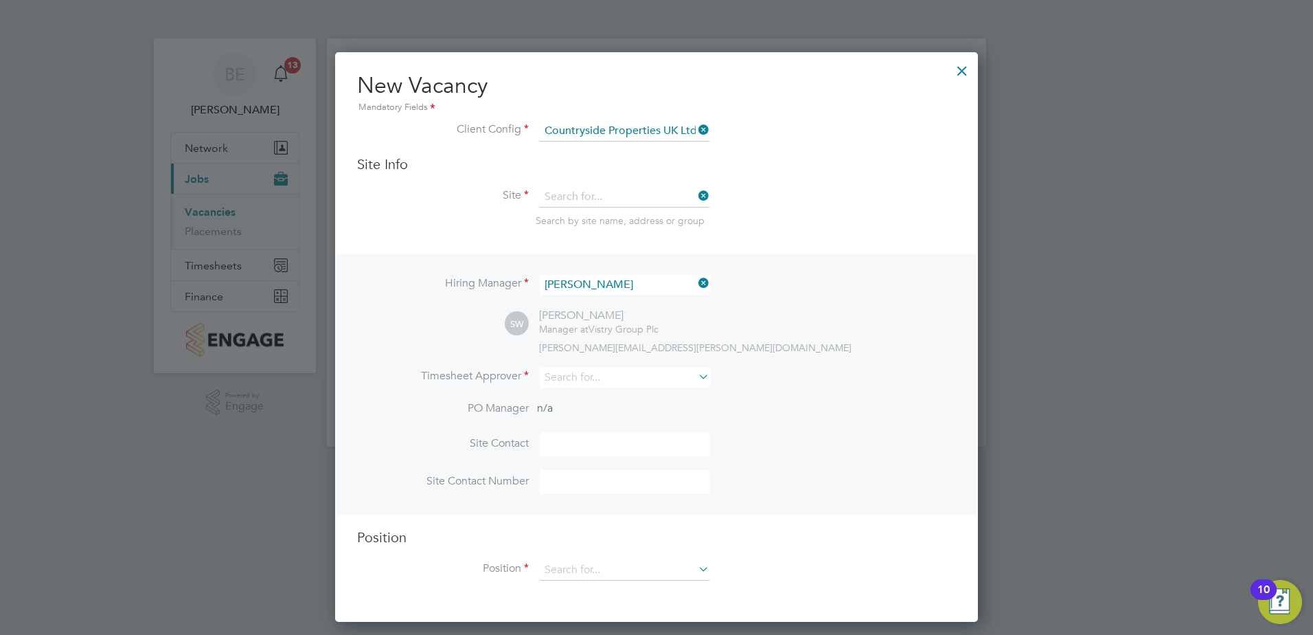
scroll to position [230, 644]
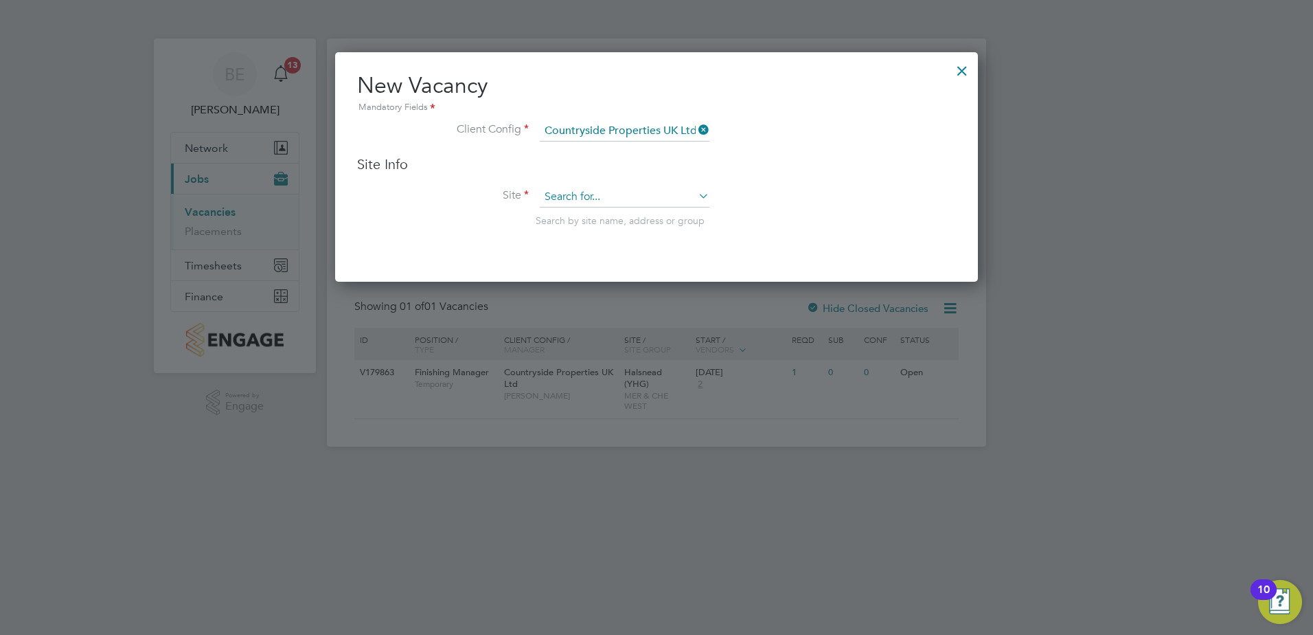
click at [637, 196] on input at bounding box center [625, 197] width 170 height 21
click at [620, 216] on b "Magh" at bounding box center [622, 217] width 30 height 12
type input "Poverty Lane (Maghull)"
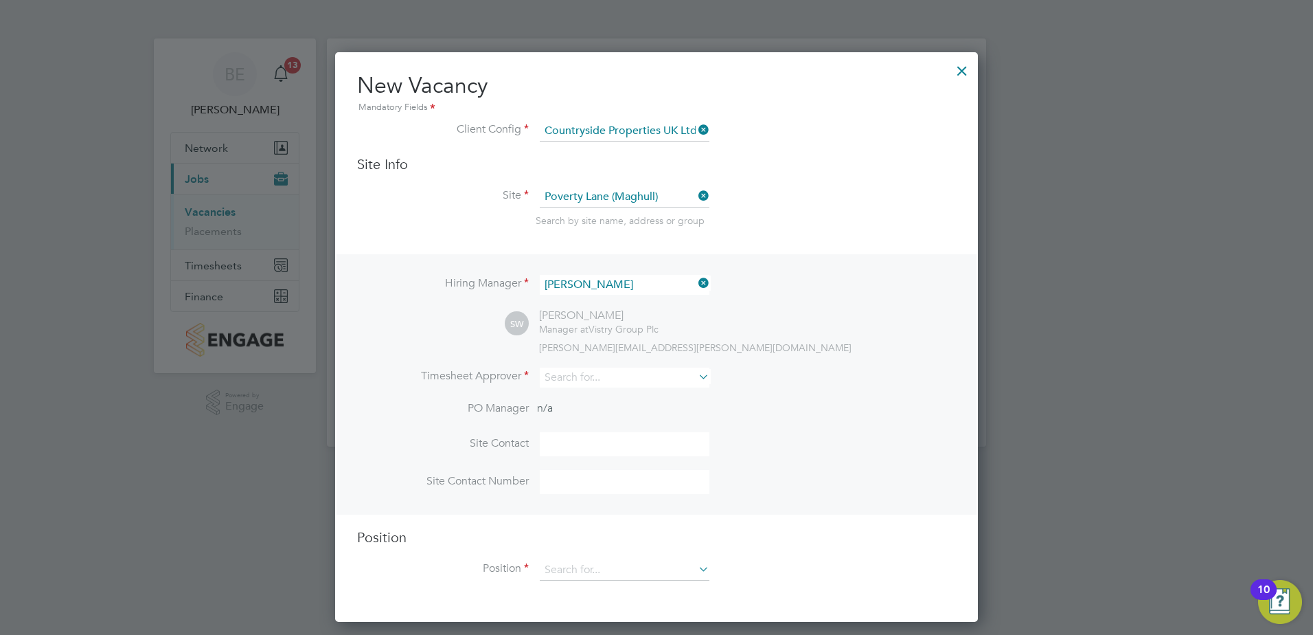
scroll to position [570, 644]
click at [580, 370] on input at bounding box center [625, 377] width 170 height 20
click at [593, 401] on li "Nick D wyer" at bounding box center [629, 397] width 180 height 19
type input "[PERSON_NAME]"
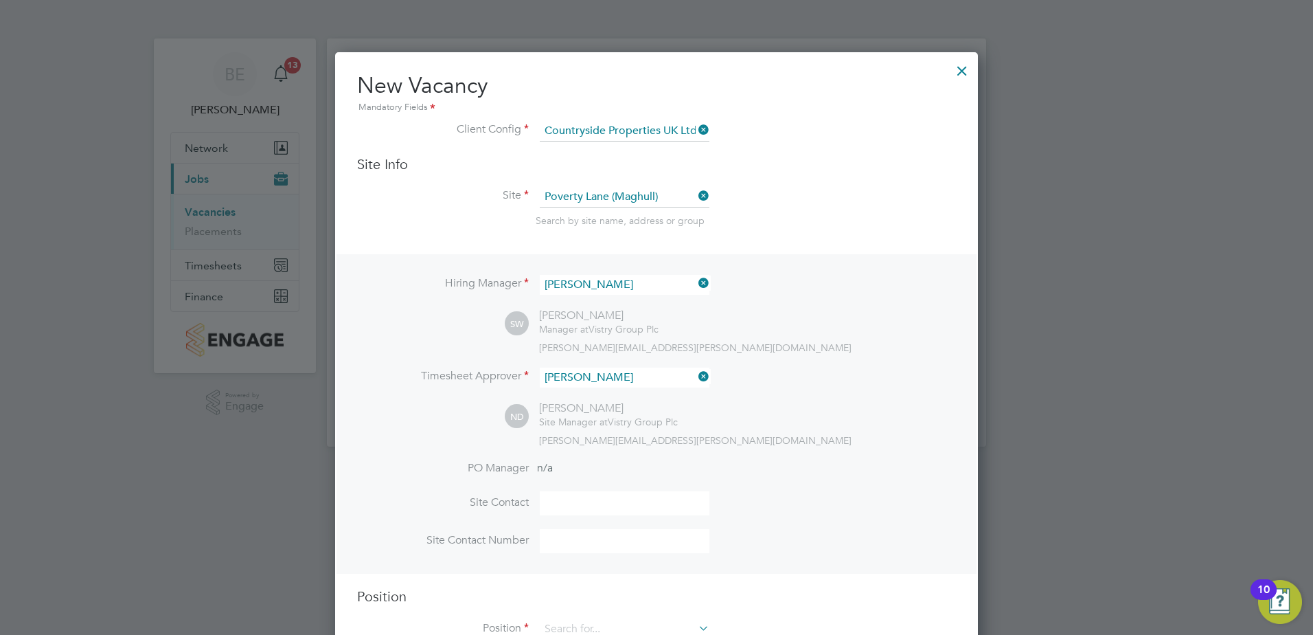
scroll to position [47, 0]
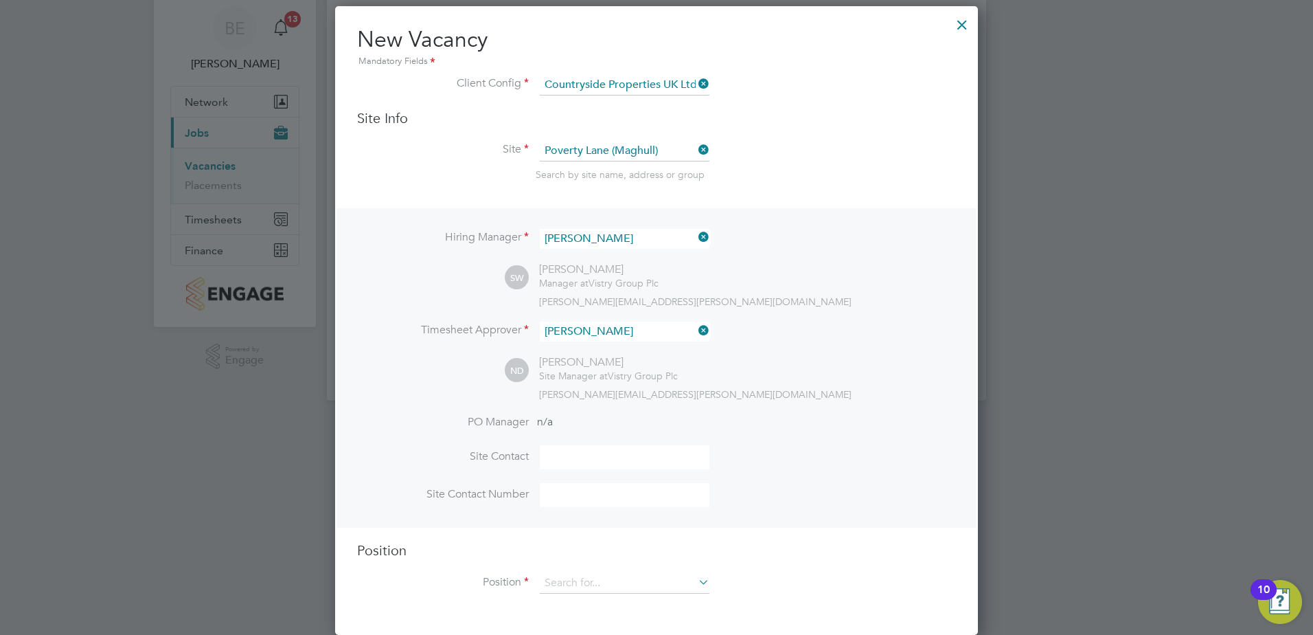
click at [602, 567] on div "Position Position" at bounding box center [656, 574] width 599 height 66
click at [578, 580] on input at bounding box center [625, 583] width 170 height 21
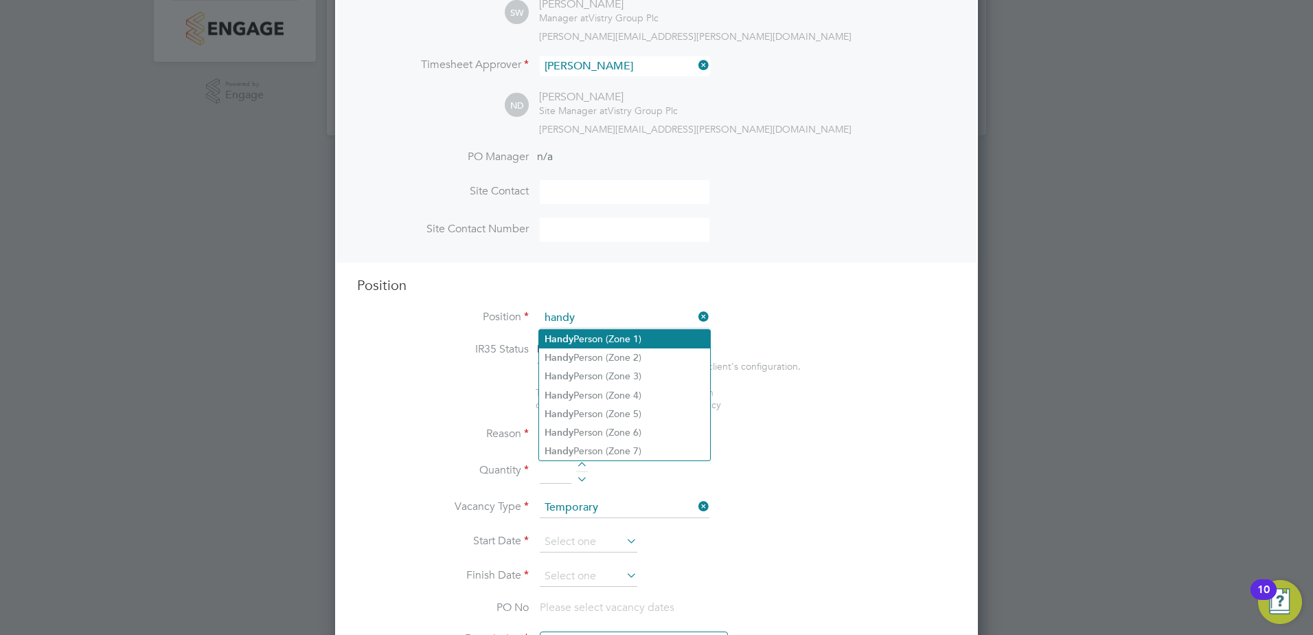
scroll to position [310, 0]
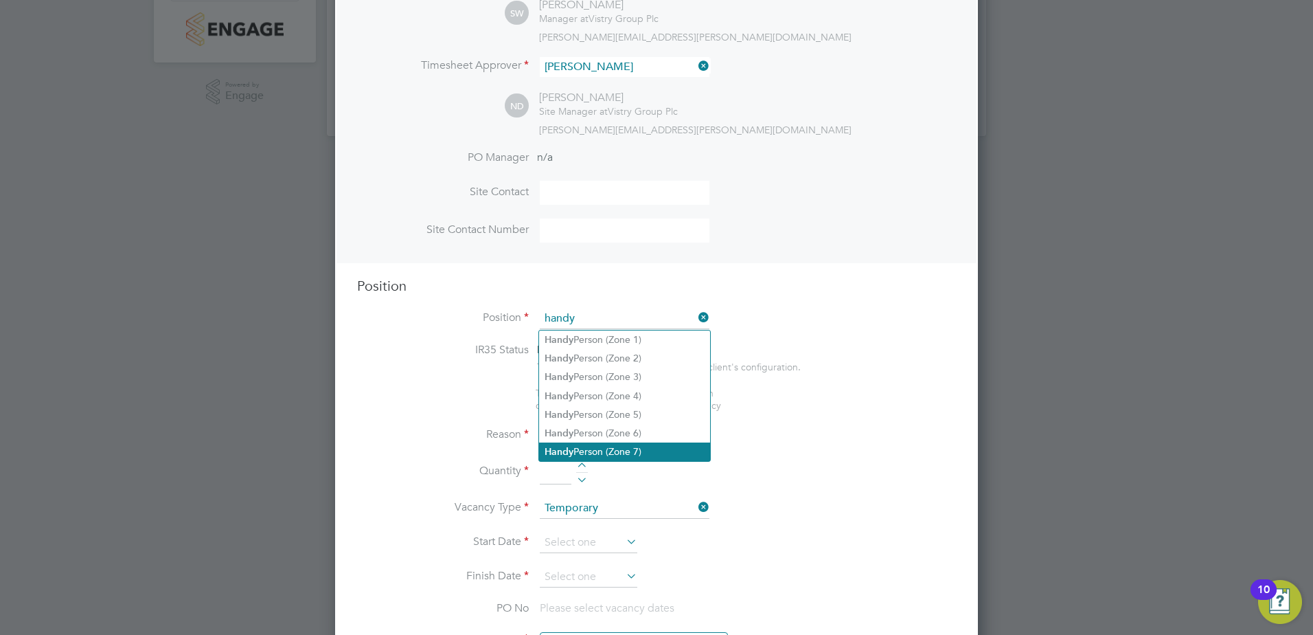
click at [618, 446] on li "Handy Person (Zone 7)" at bounding box center [624, 451] width 171 height 19
type input "Handy Person (Zone 7)"
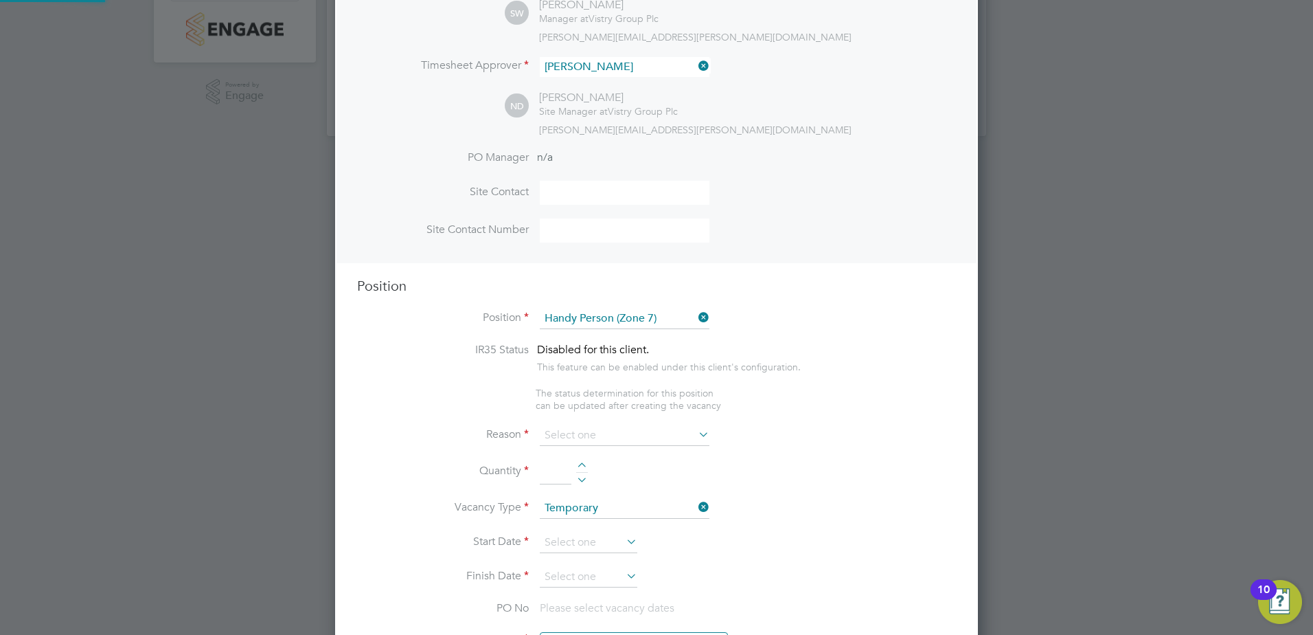
type textarea "• Perform repair and maintenance tasks on doors, furniture, fixtures and applia…"
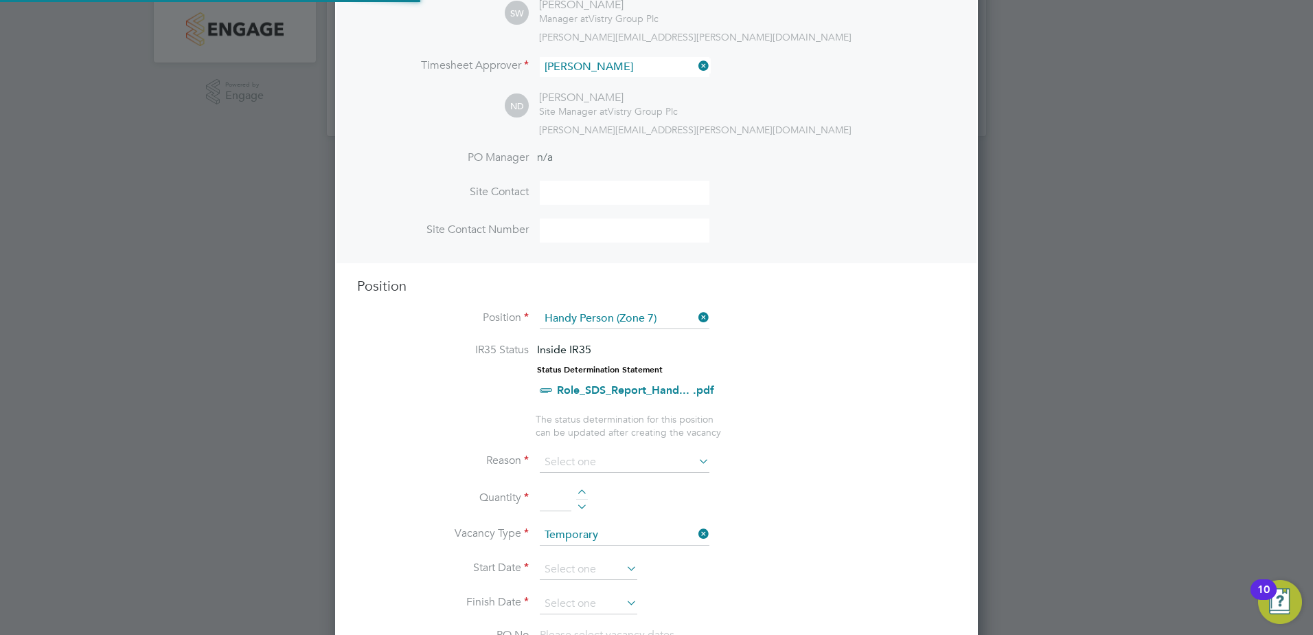
scroll to position [1977, 644]
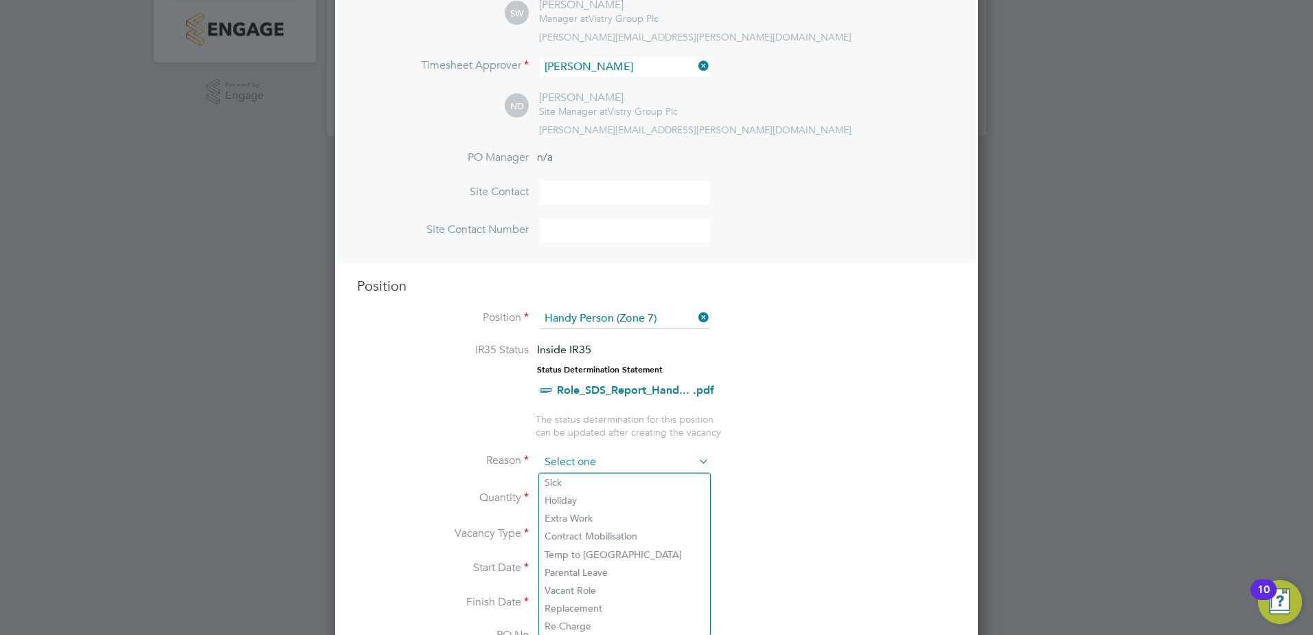
click at [585, 453] on input at bounding box center [625, 462] width 170 height 21
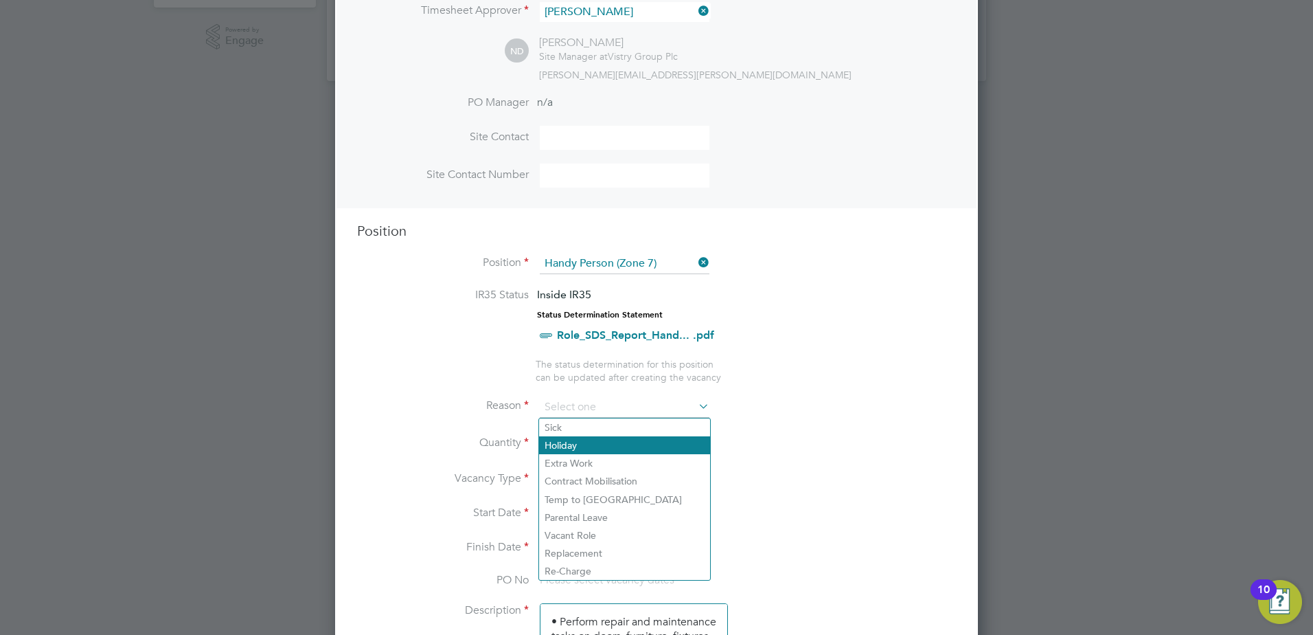
scroll to position [372, 0]
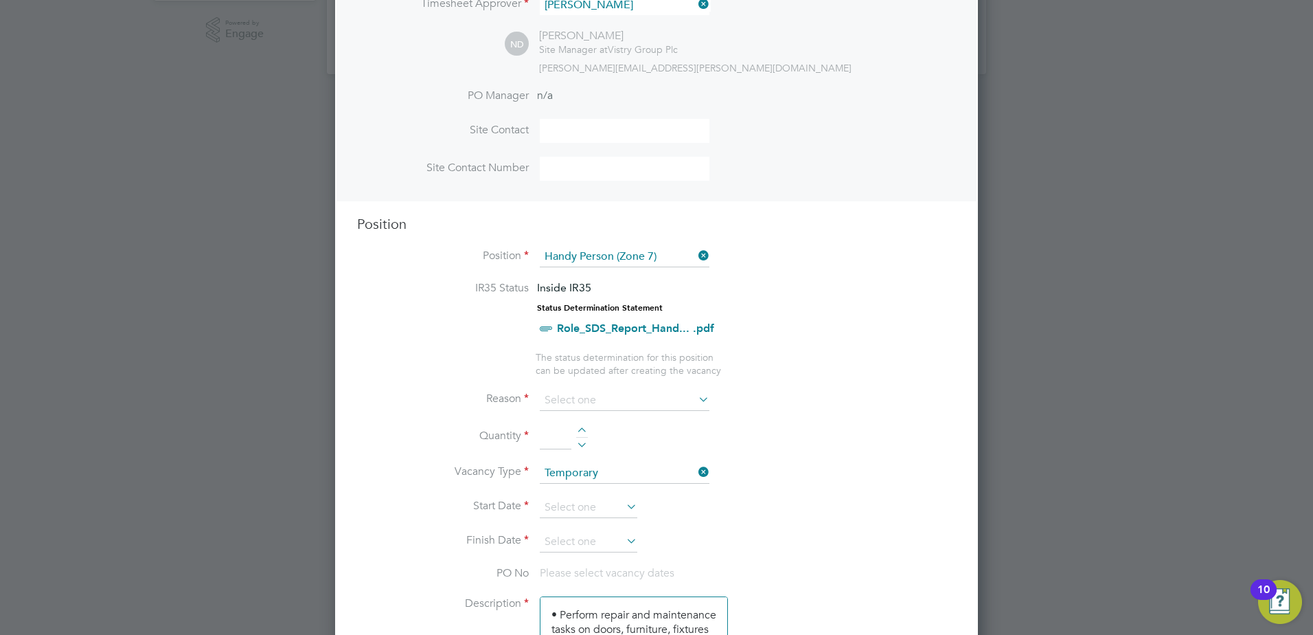
click at [576, 540] on li "Replacement" at bounding box center [624, 546] width 171 height 18
type input "Replacement"
click at [586, 430] on div at bounding box center [582, 432] width 12 height 10
type input "1"
click at [586, 503] on input at bounding box center [589, 507] width 98 height 21
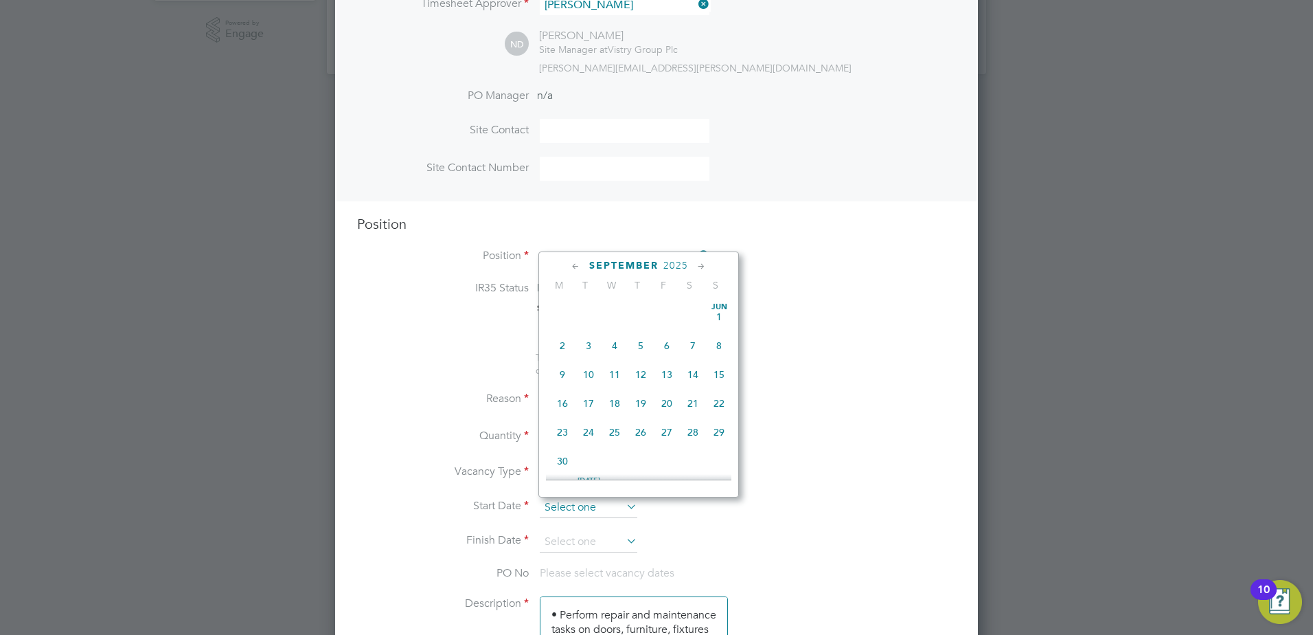
scroll to position [416, 0]
click at [620, 374] on span "3" at bounding box center [615, 364] width 26 height 26
type input "[DATE]"
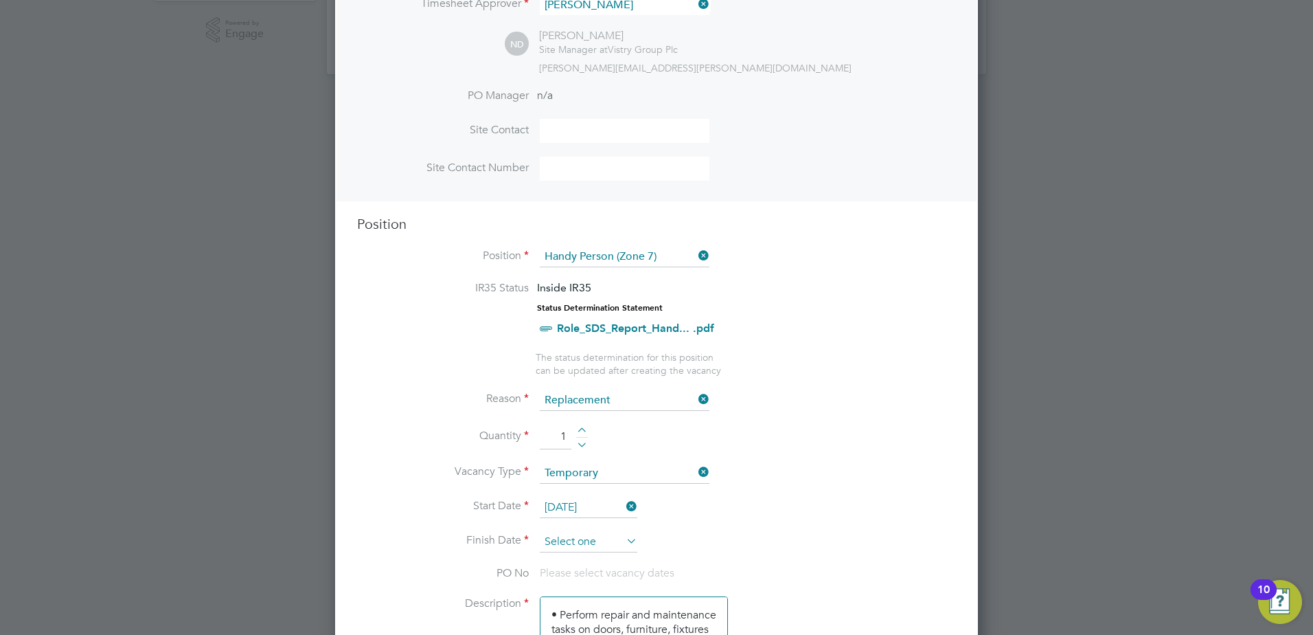
click at [578, 538] on input at bounding box center [589, 542] width 98 height 21
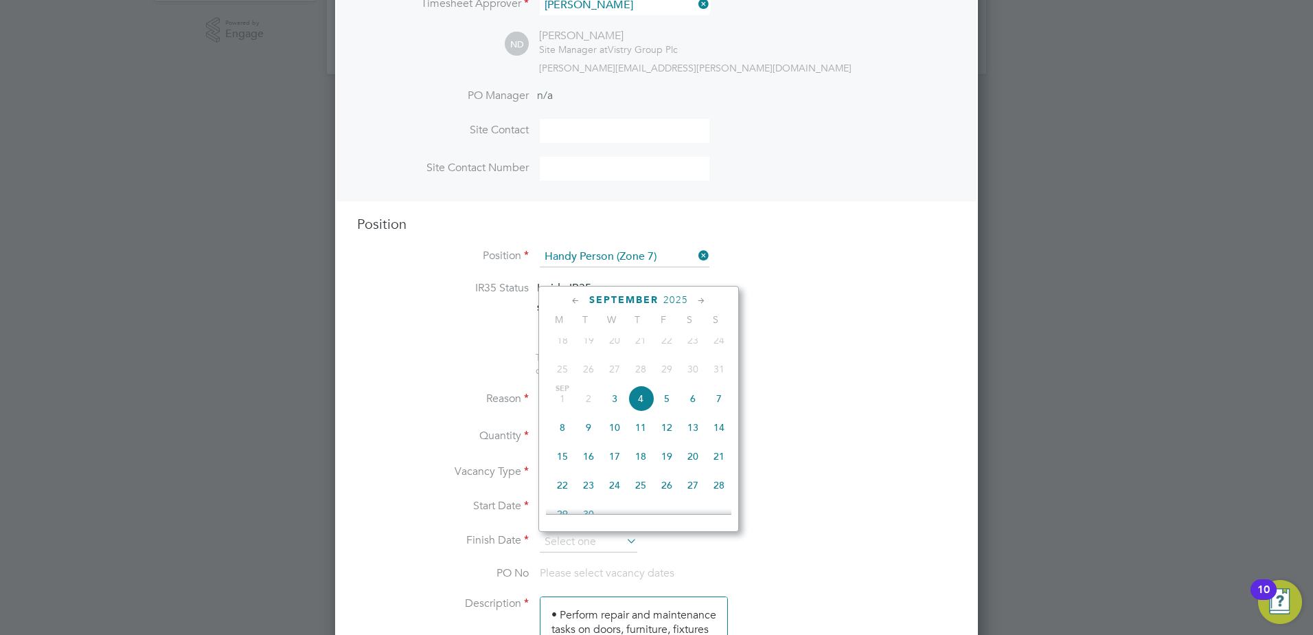
click at [705, 301] on icon at bounding box center [701, 300] width 13 height 15
click at [563, 342] on span "Dec 1" at bounding box center [563, 329] width 26 height 26
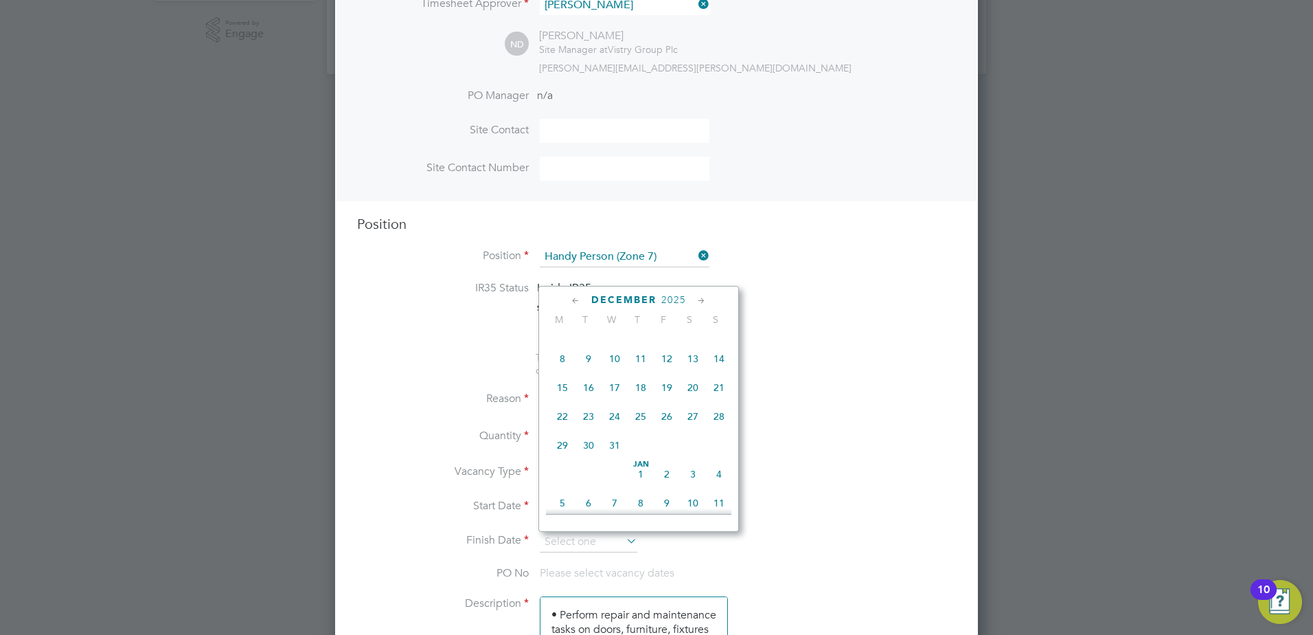
type input "[DATE]"
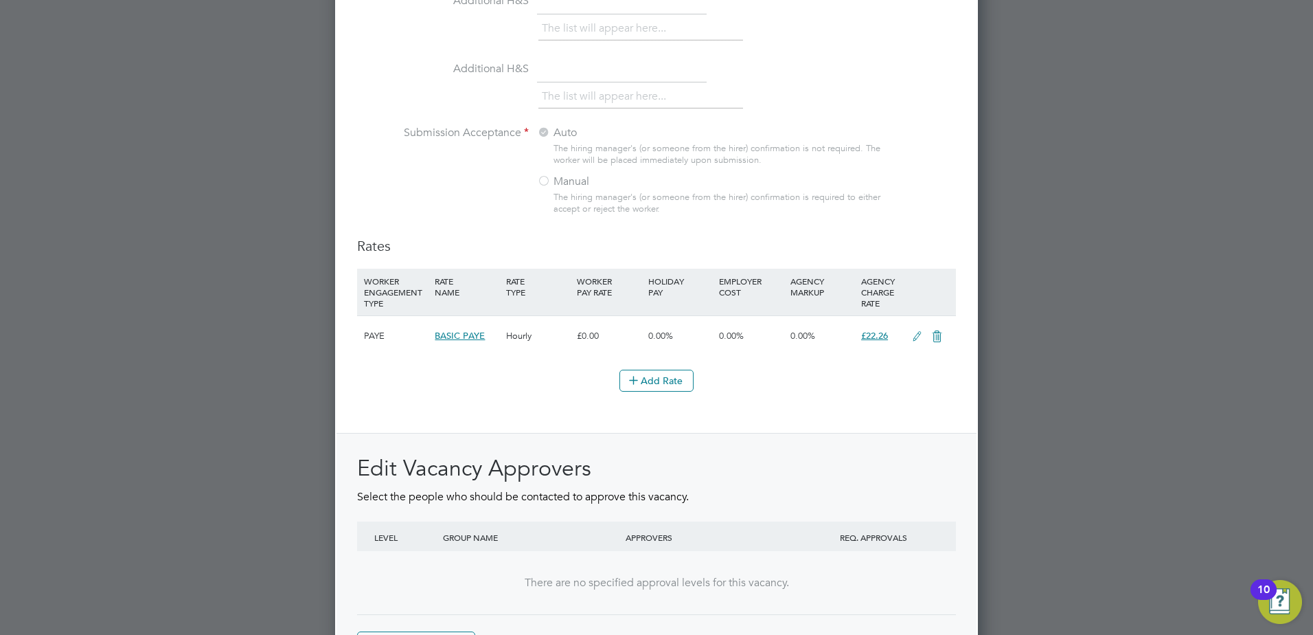
scroll to position [1491, 0]
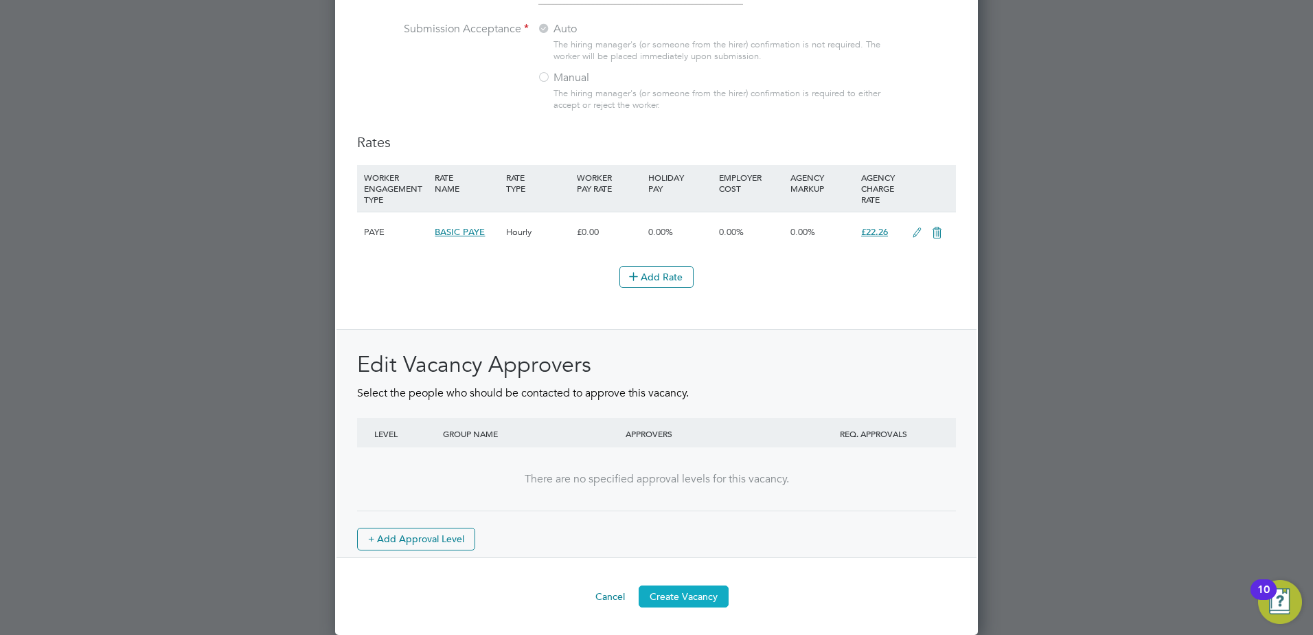
click at [711, 589] on button "Create Vacancy" at bounding box center [684, 596] width 90 height 22
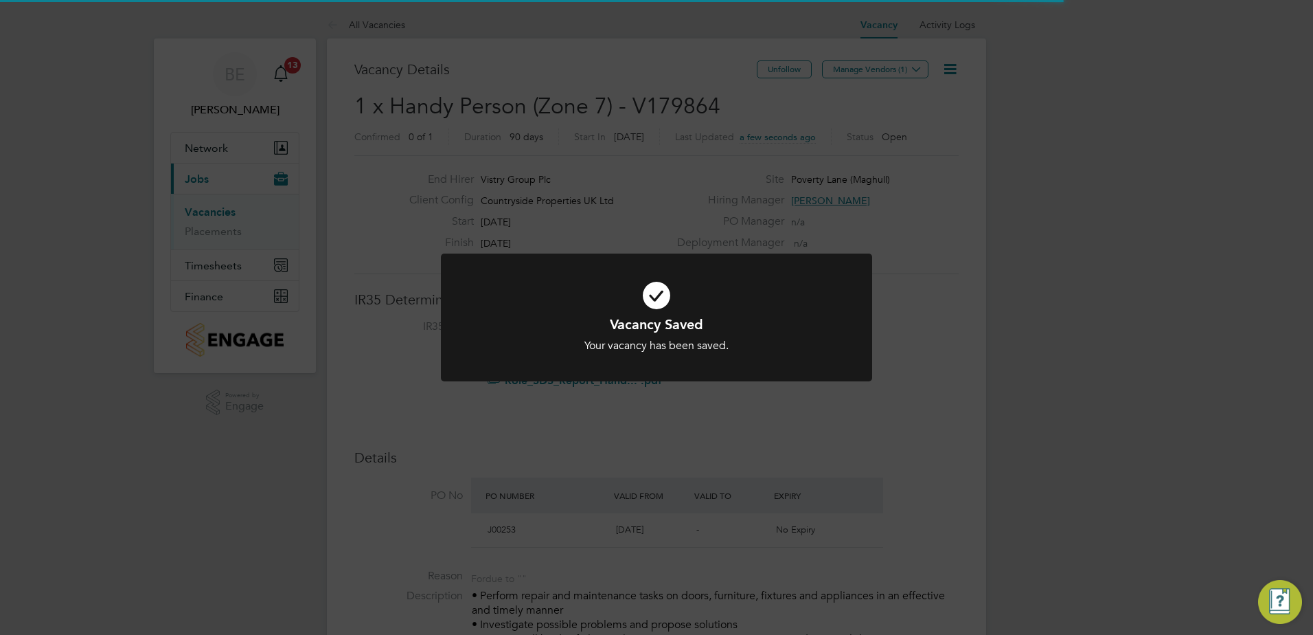
scroll to position [7, 7]
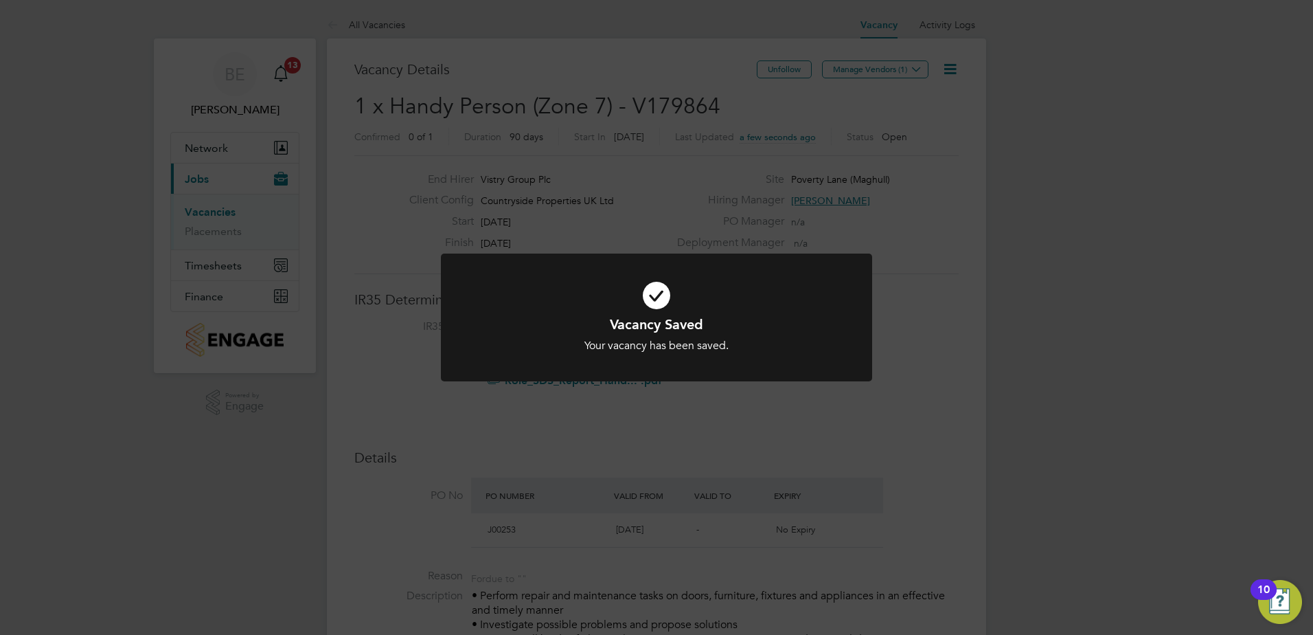
click at [847, 76] on div "Vacancy Saved Your vacancy has been saved. Cancel Okay" at bounding box center [656, 317] width 1313 height 635
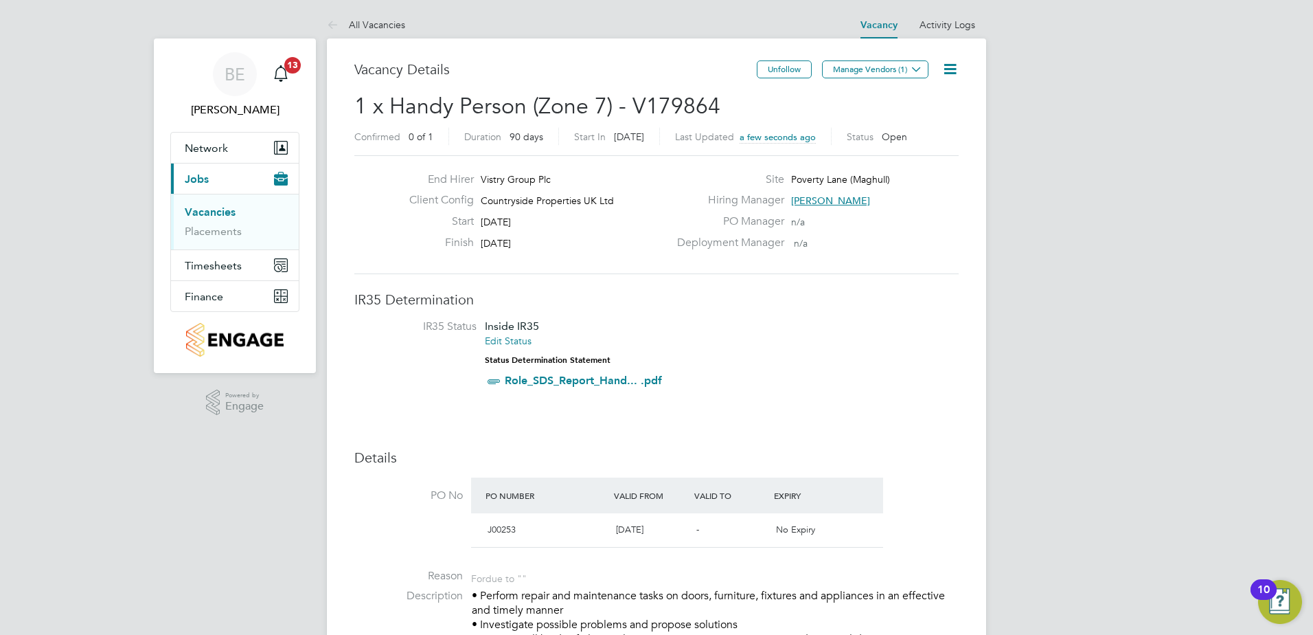
click at [847, 76] on button "Manage Vendors (1)" at bounding box center [875, 69] width 106 height 18
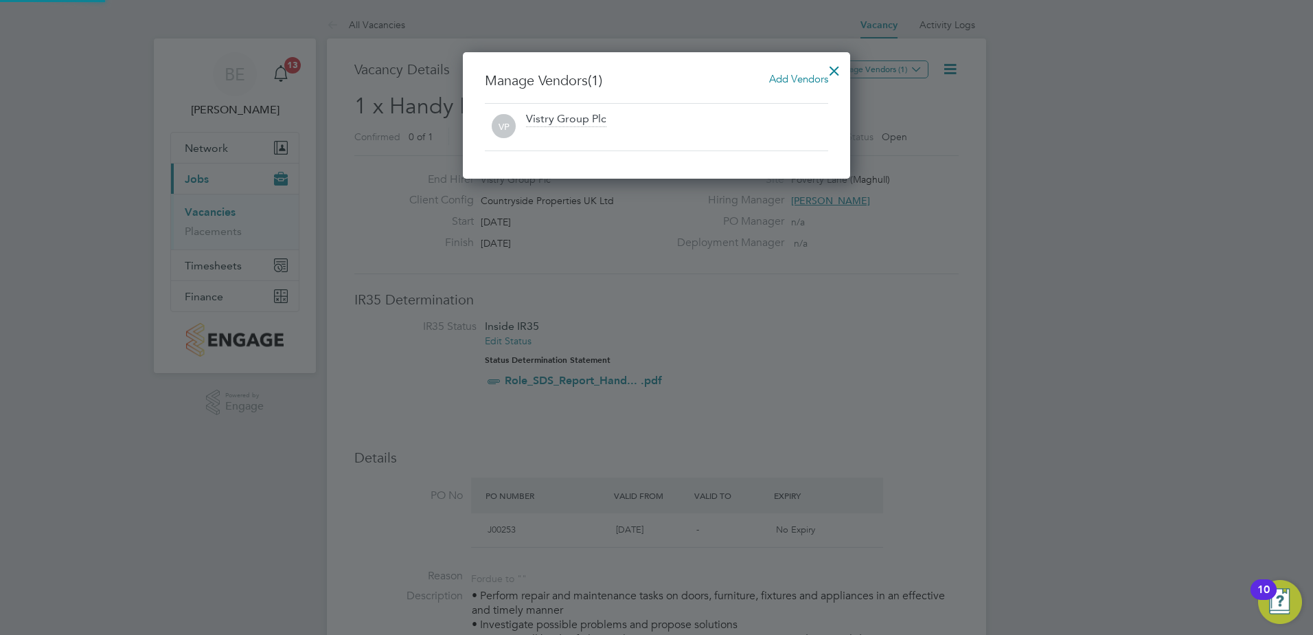
scroll to position [127, 388]
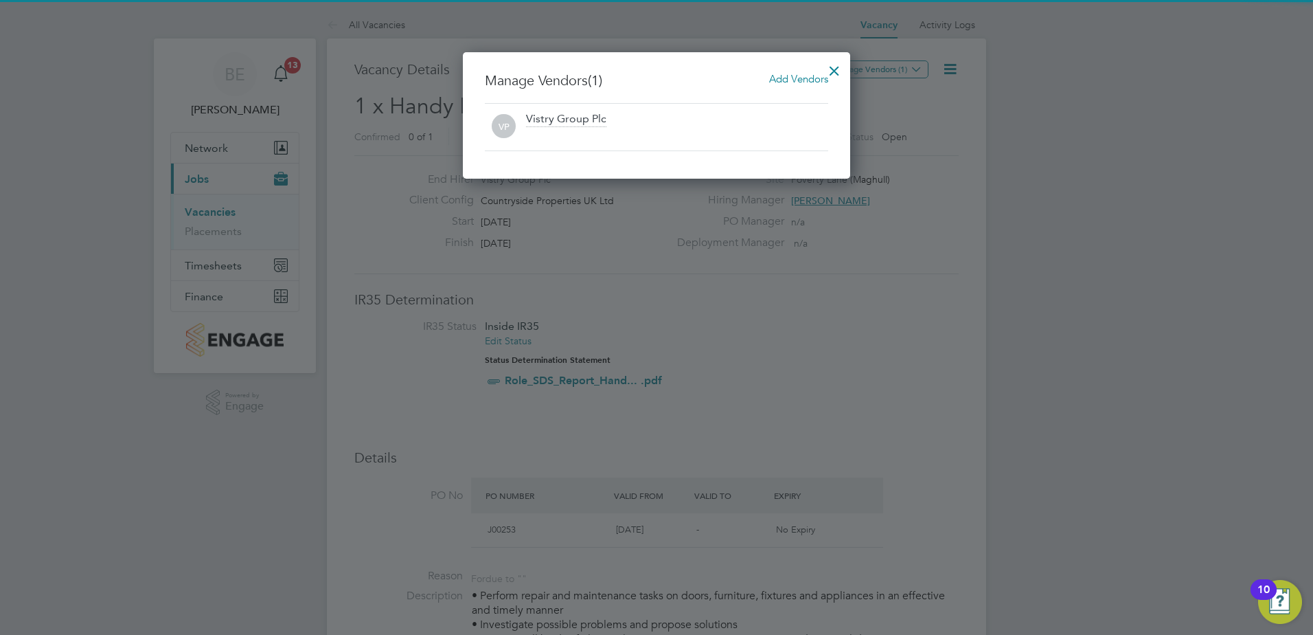
click at [796, 79] on span "Add Vendors" at bounding box center [798, 78] width 59 height 13
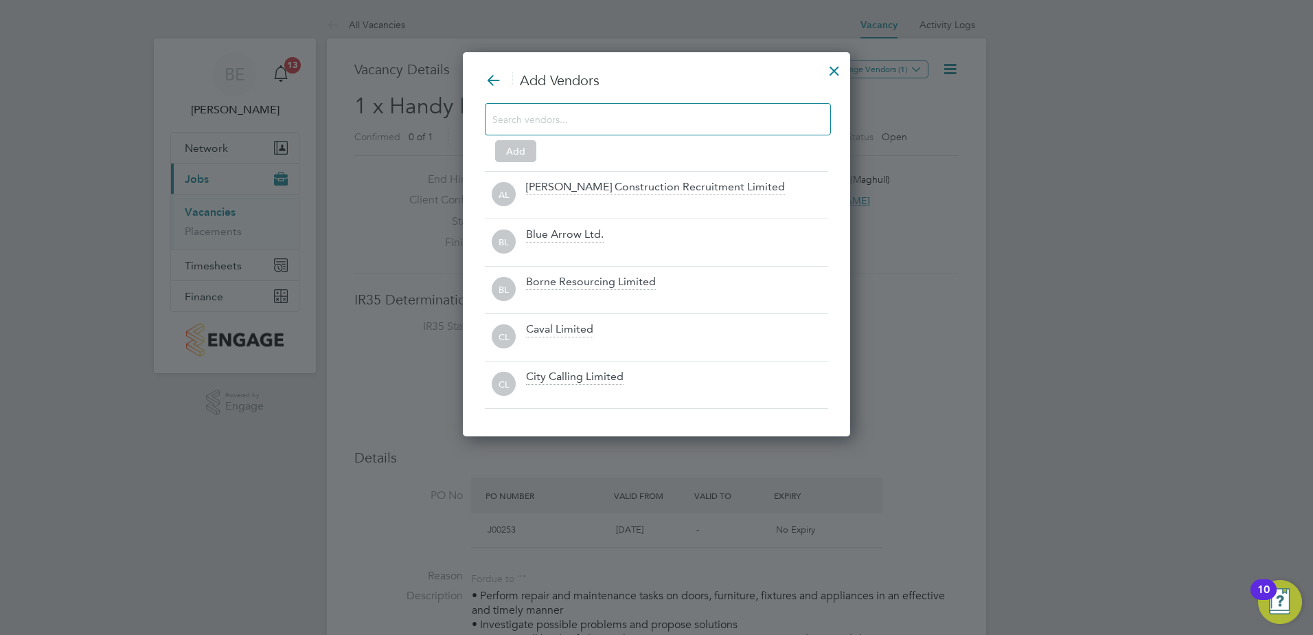
scroll to position [385, 388]
click at [617, 112] on input at bounding box center [647, 119] width 309 height 18
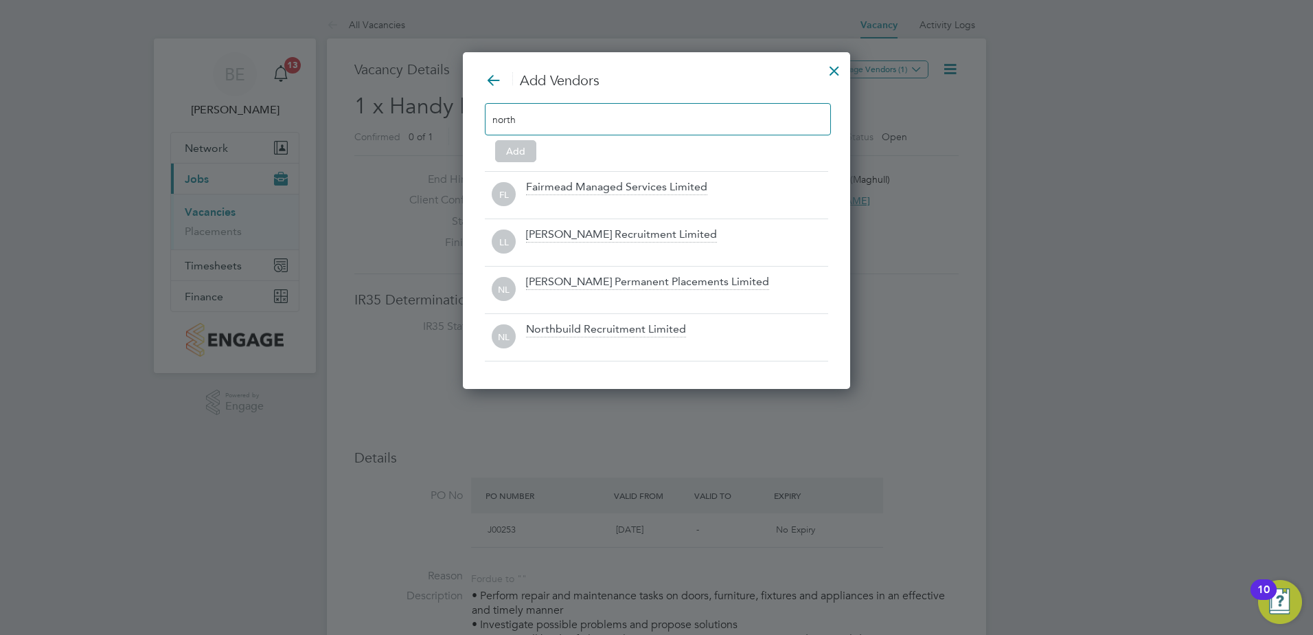
scroll to position [291, 388]
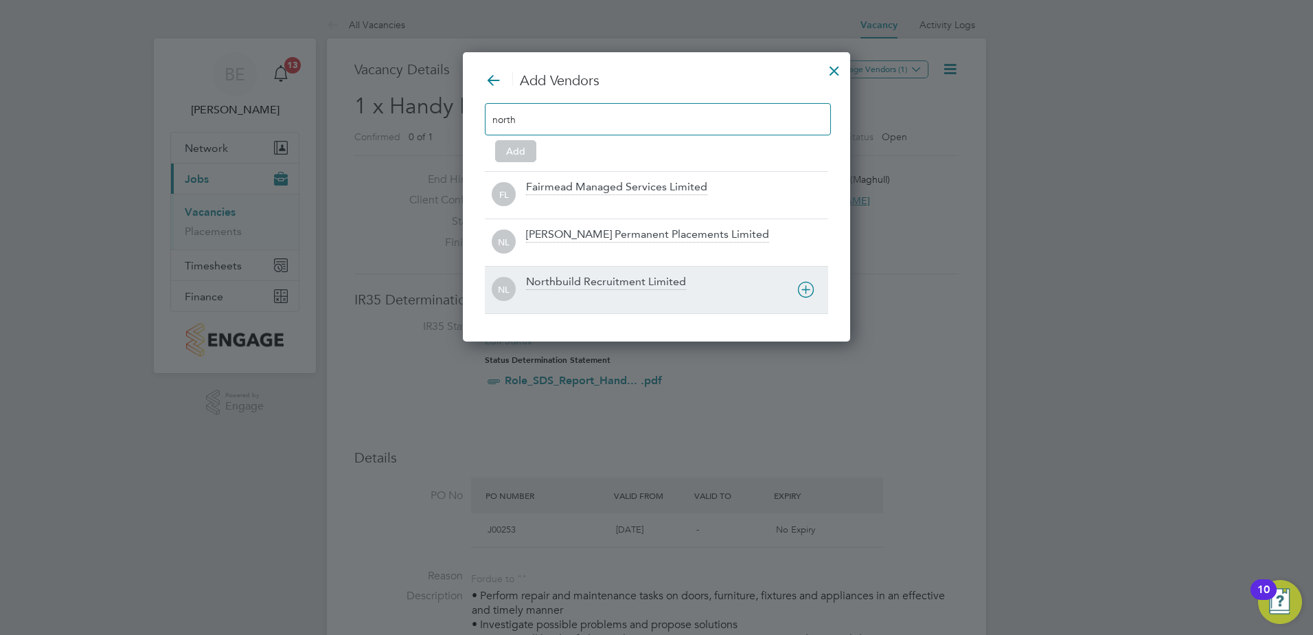
type input "north"
click at [602, 293] on div at bounding box center [677, 299] width 302 height 14
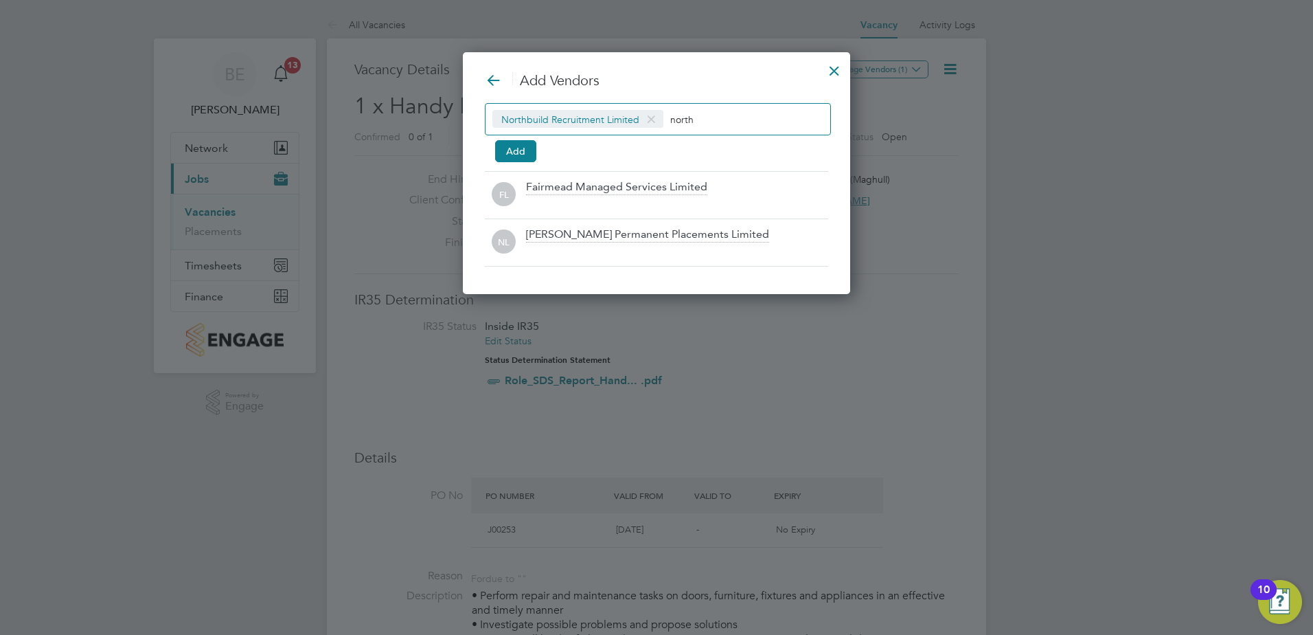
scroll to position [243, 388]
click at [514, 157] on button "Add" at bounding box center [515, 151] width 41 height 22
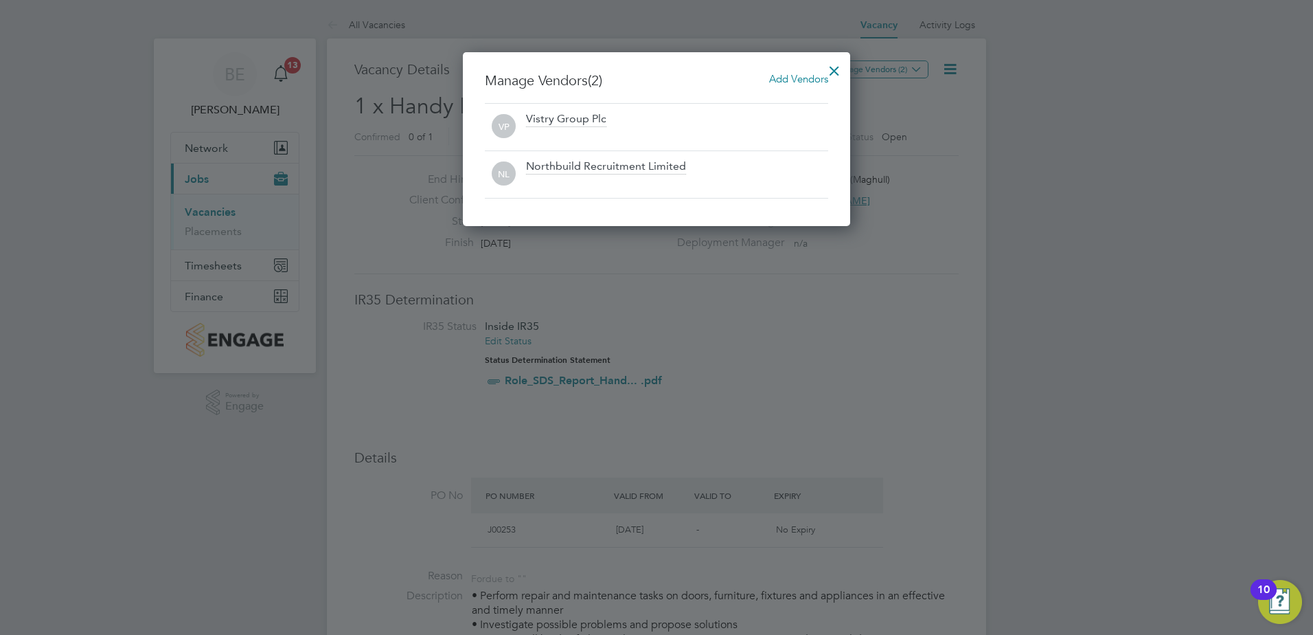
click at [830, 67] on div at bounding box center [834, 67] width 25 height 25
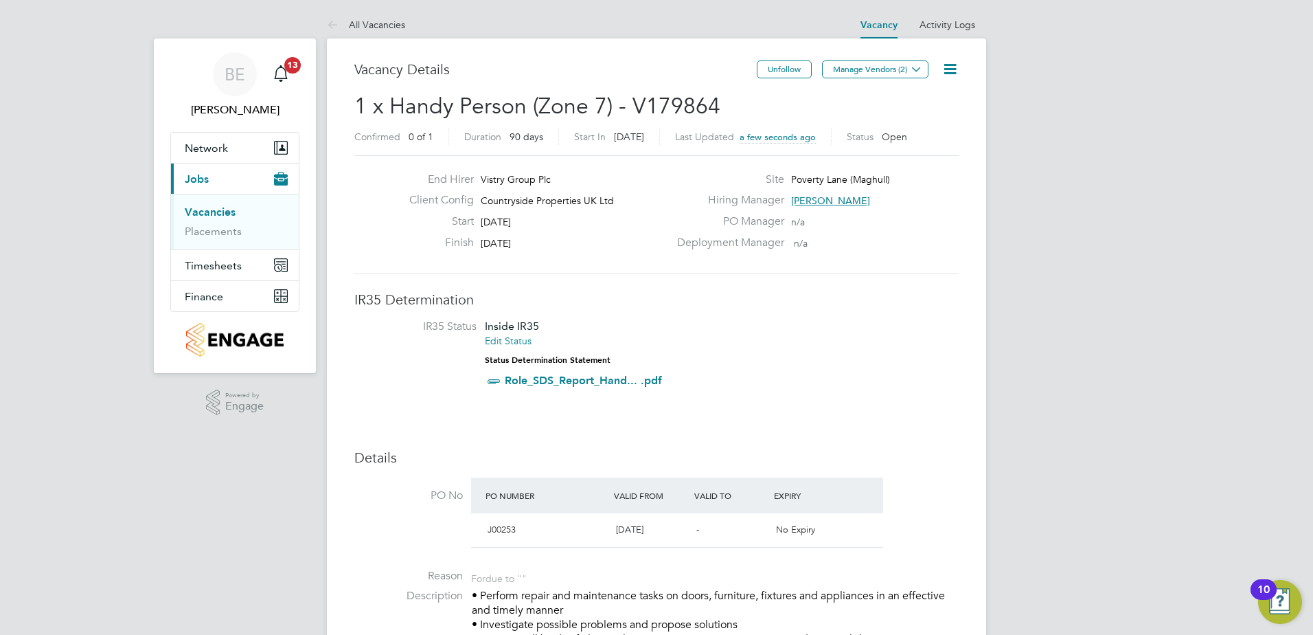
click at [794, 378] on li "IR35 Status Inside IR35 Edit Status Status Determination Statement Role_SDS_Rep…" at bounding box center [656, 356] width 577 height 74
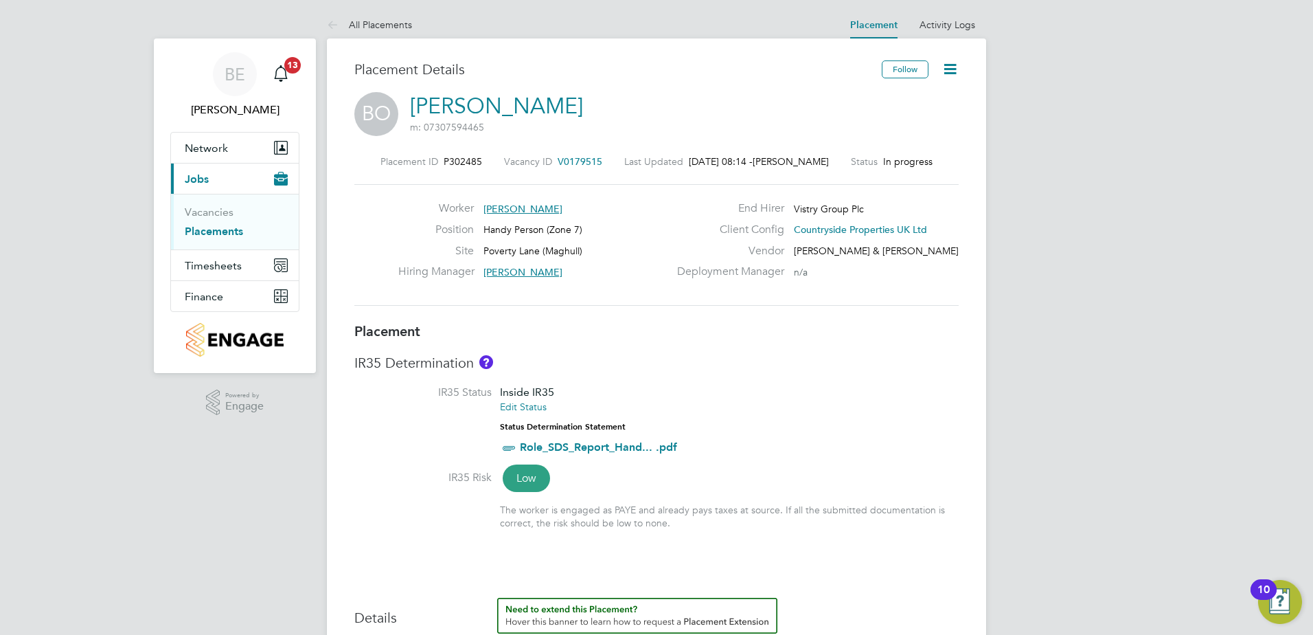
click at [944, 74] on icon at bounding box center [950, 68] width 17 height 17
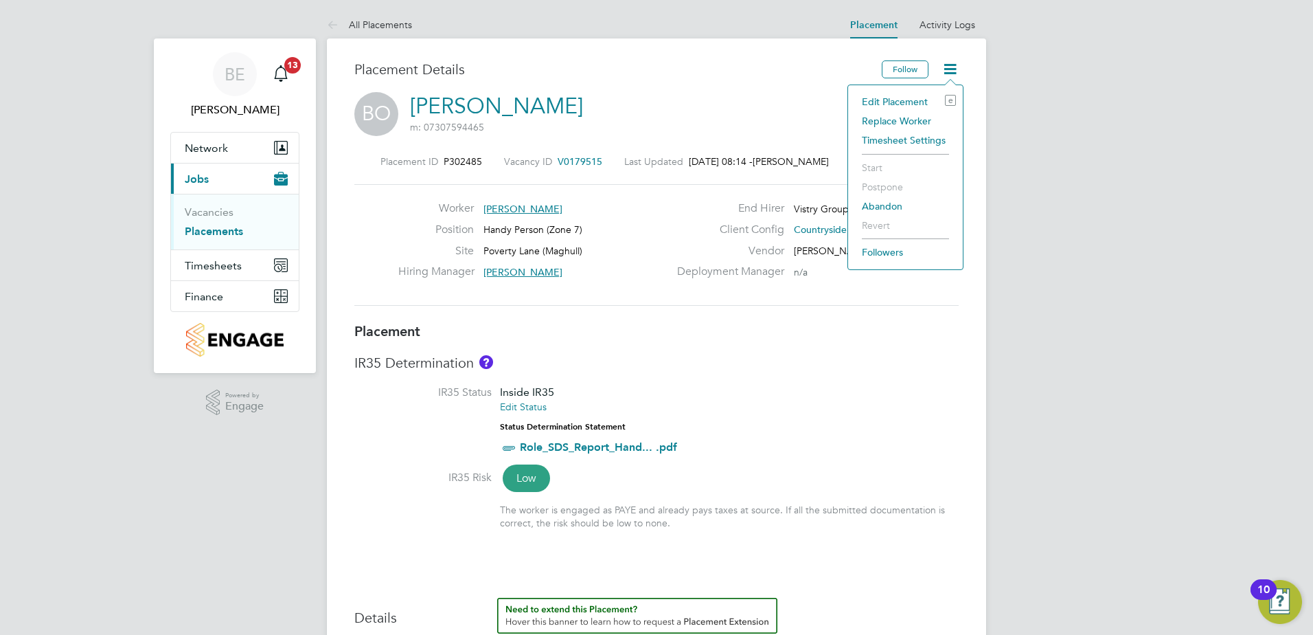
click at [913, 98] on li "Edit Placement e" at bounding box center [905, 101] width 101 height 19
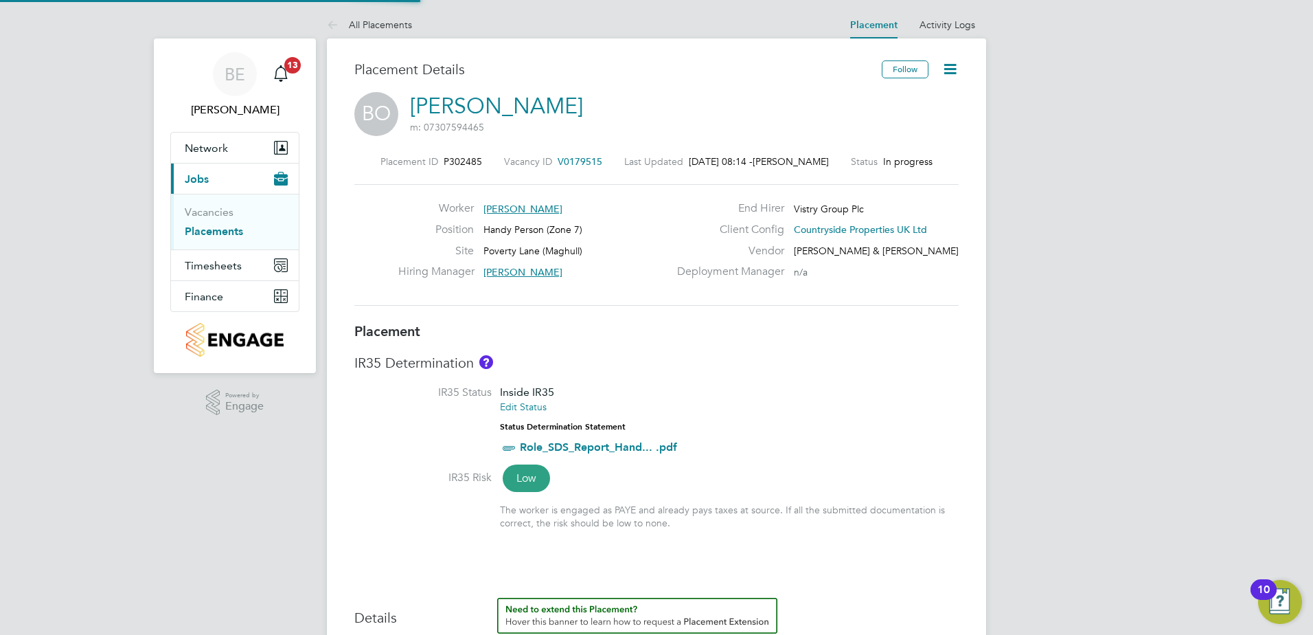
type input "[PERSON_NAME]"
type input "[DATE]"
type input "07:30"
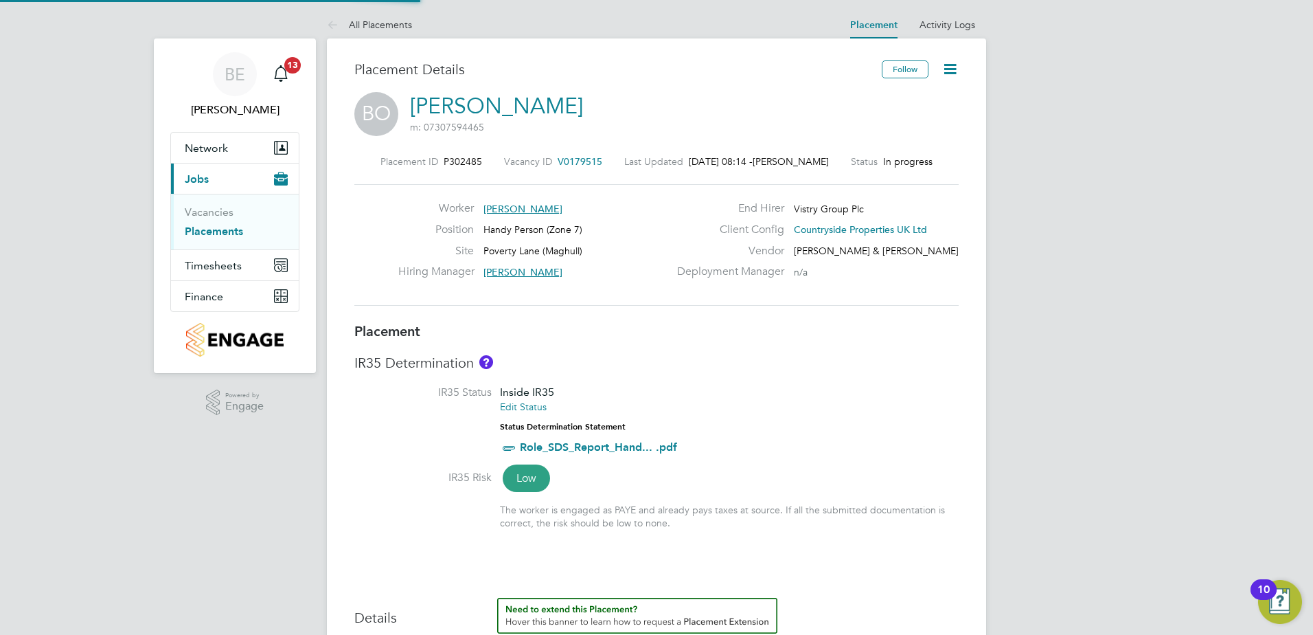
type input "16:30"
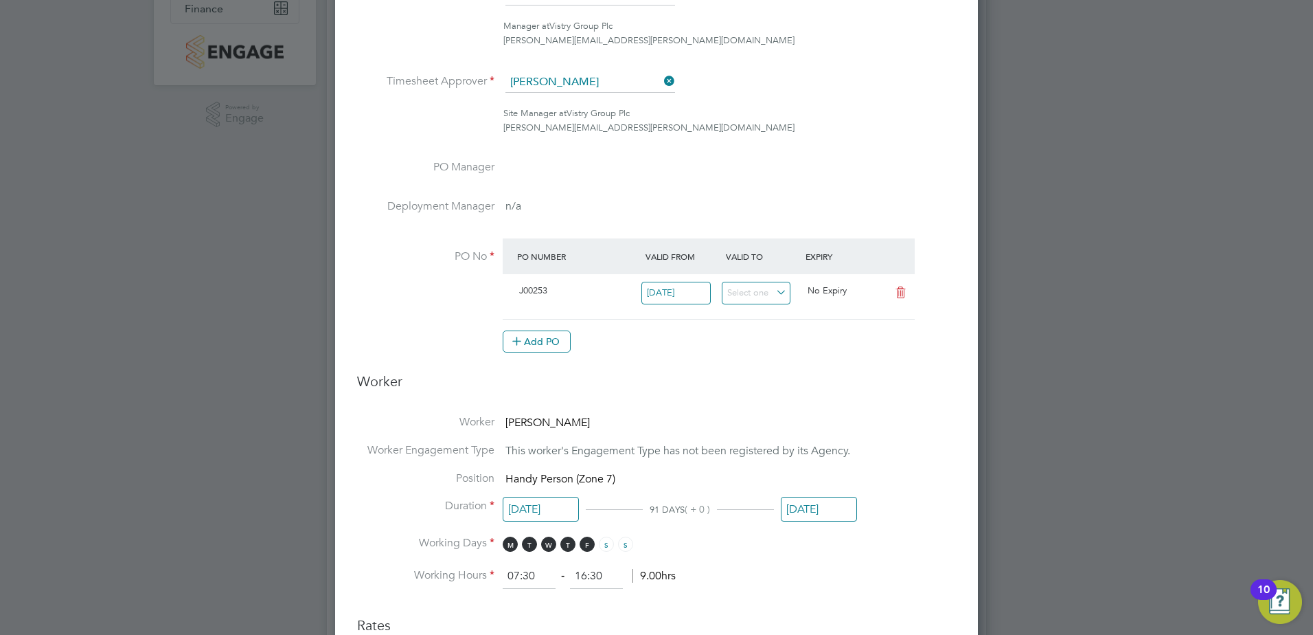
click at [814, 519] on input "[DATE]" at bounding box center [819, 509] width 76 height 25
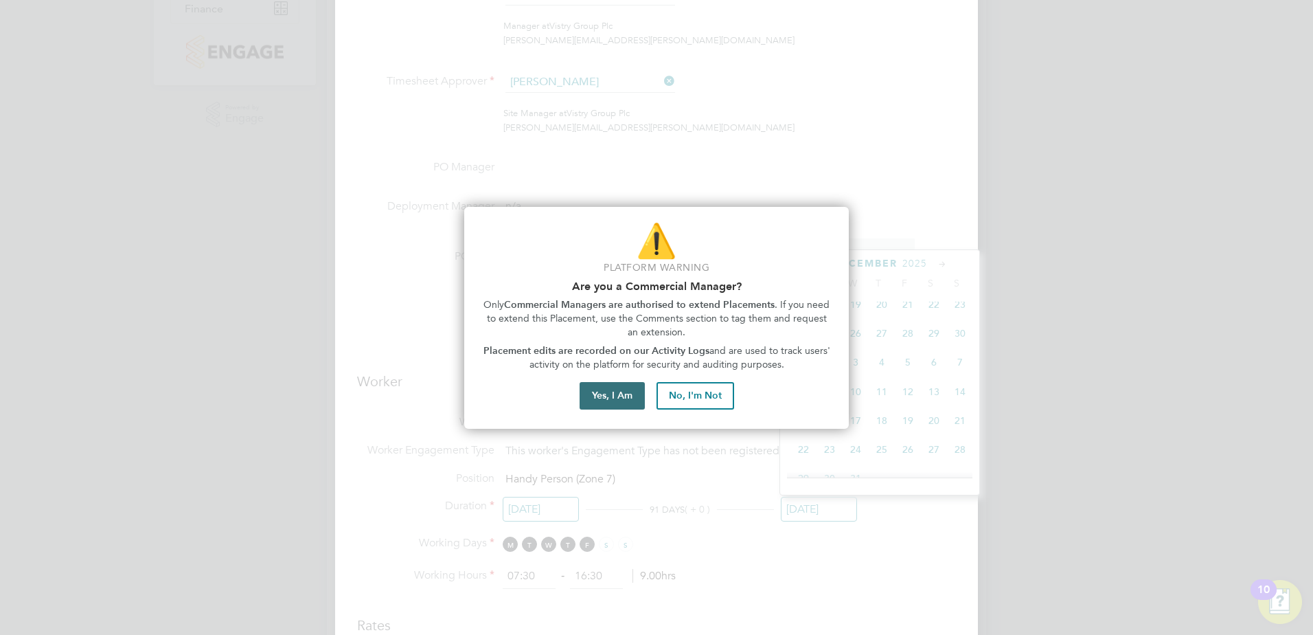
click at [629, 402] on button "Yes, I Am" at bounding box center [612, 395] width 65 height 27
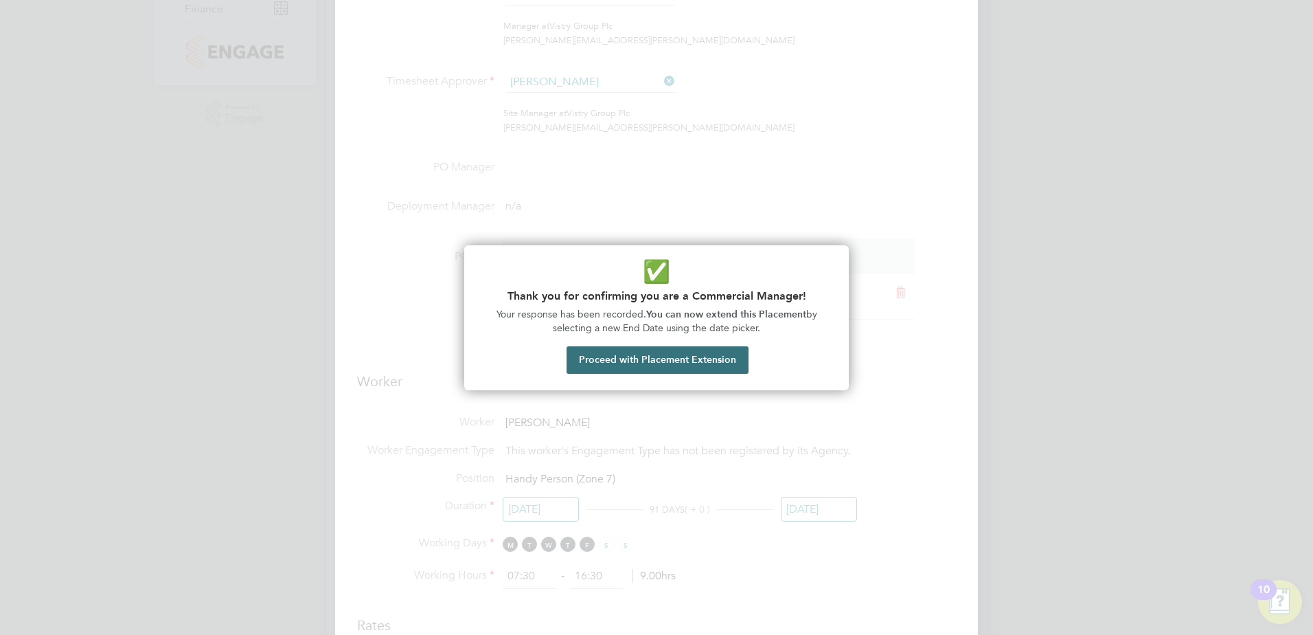
click at [657, 356] on button "Proceed with Placement Extension" at bounding box center [658, 359] width 182 height 27
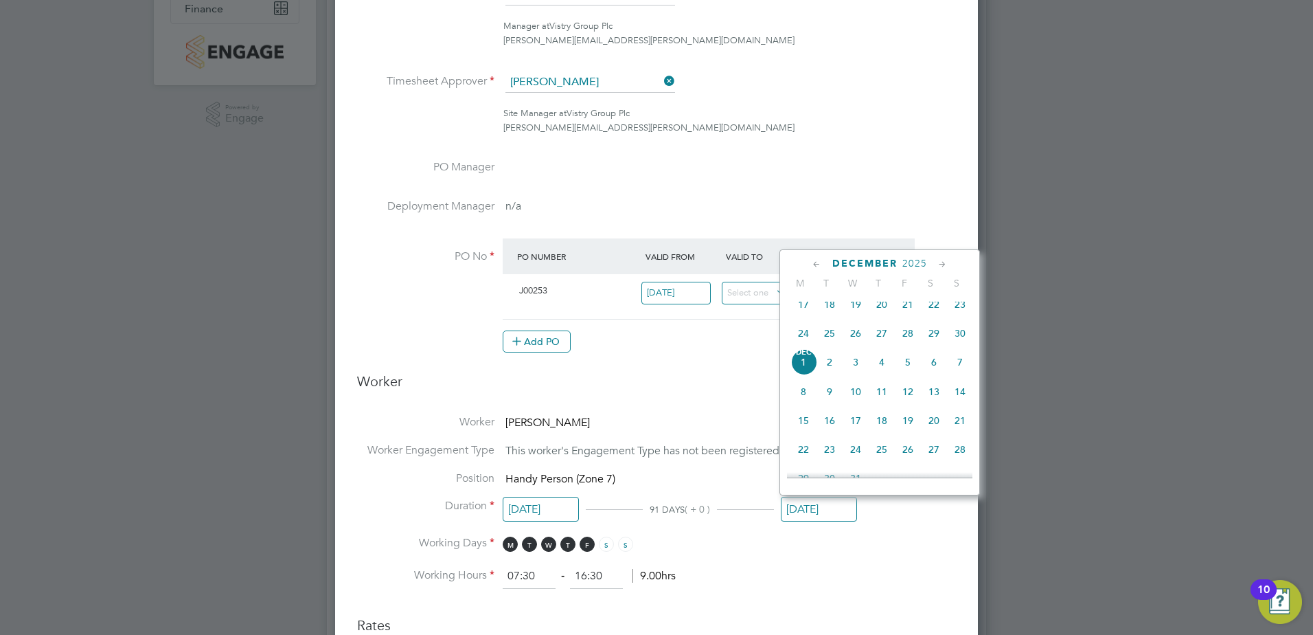
click at [814, 262] on icon at bounding box center [817, 264] width 13 height 15
click at [814, 263] on icon at bounding box center [817, 264] width 13 height 15
click at [851, 313] on span "3" at bounding box center [856, 315] width 26 height 26
type input "[DATE]"
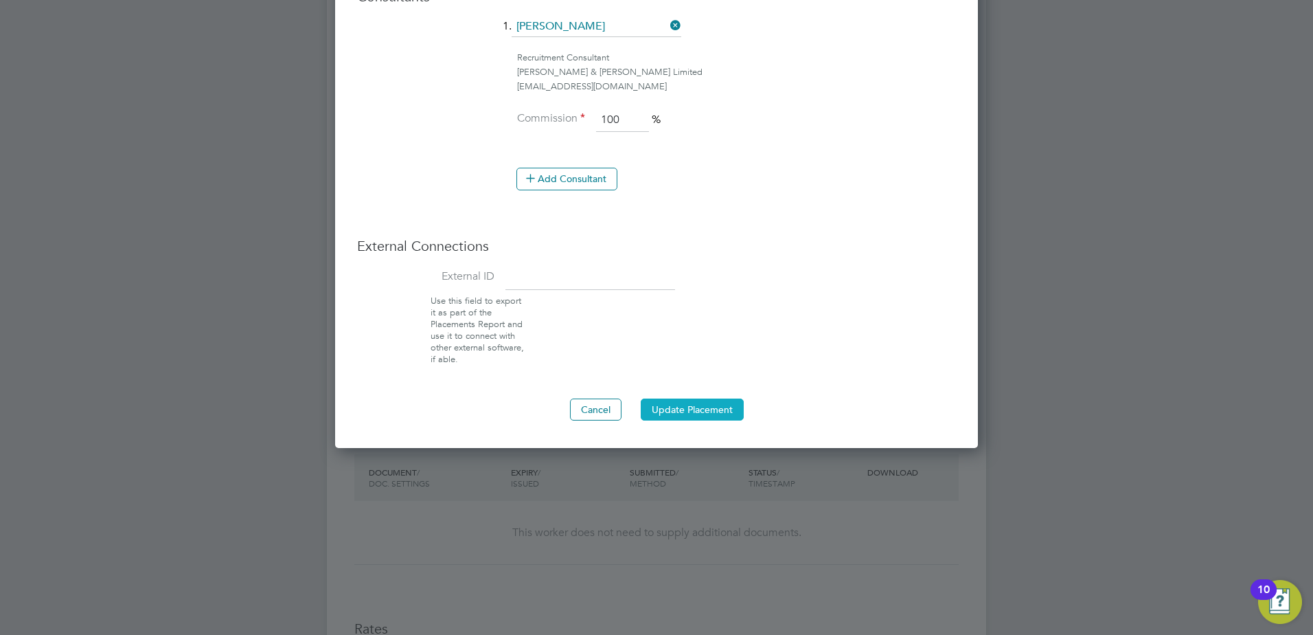
click at [689, 407] on button "Update Placement" at bounding box center [692, 409] width 103 height 22
